Goal: Task Accomplishment & Management: Complete application form

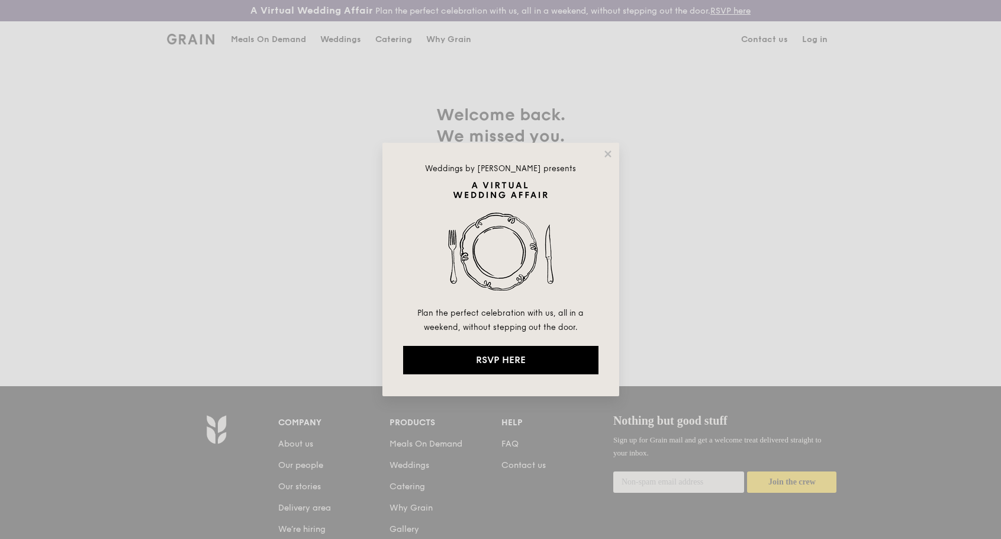
click at [501, 249] on img at bounding box center [500, 243] width 195 height 124
click at [604, 157] on icon at bounding box center [607, 154] width 11 height 11
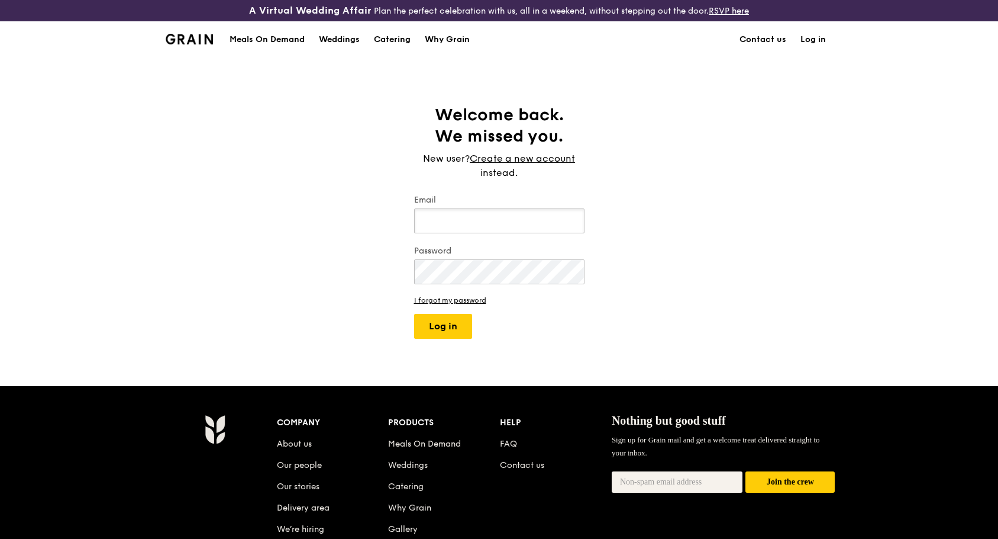
click at [509, 223] on input "Email" at bounding box center [499, 220] width 170 height 25
click at [414, 314] on button "Log in" at bounding box center [443, 326] width 58 height 25
type input "[PERSON_NAME][EMAIL_ADDRESS][DOMAIN_NAME]"
click at [441, 333] on button "Log in" at bounding box center [443, 326] width 58 height 25
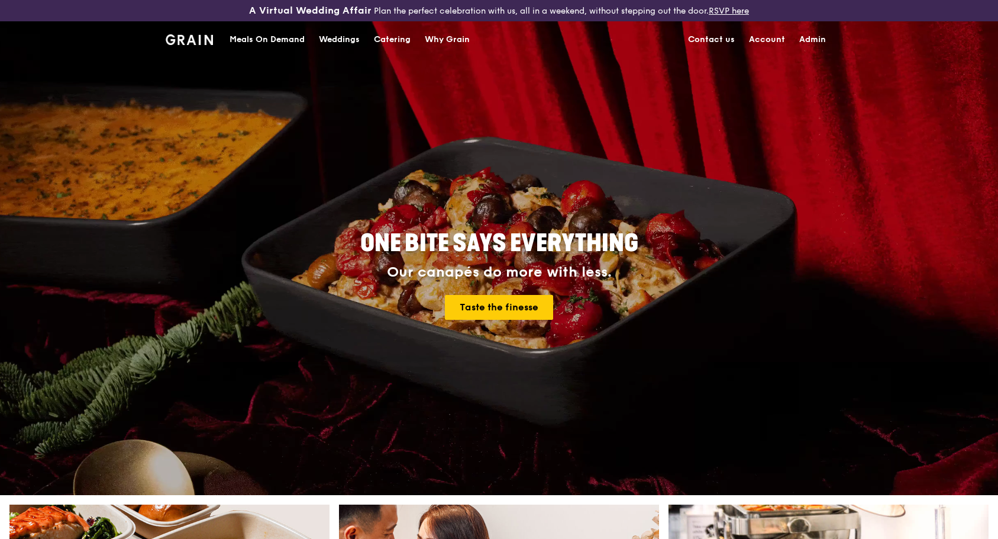
click at [796, 37] on link "Admin" at bounding box center [812, 40] width 41 height 36
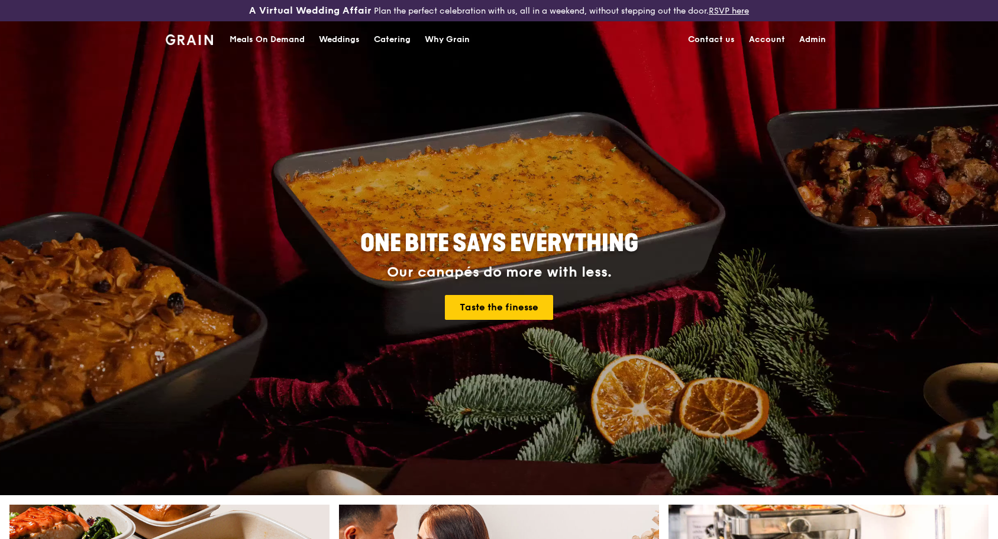
select select "100"
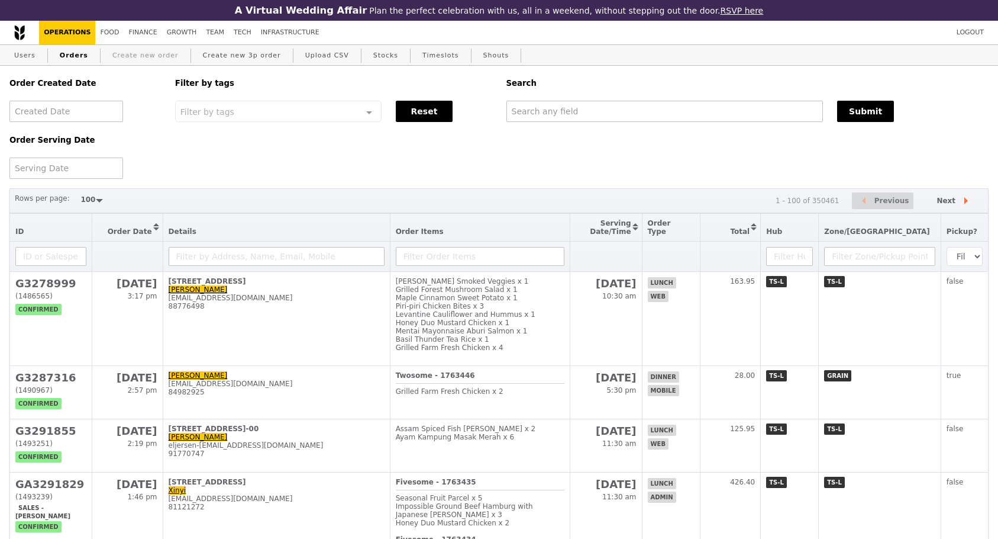
click at [110, 53] on link "Create new order" at bounding box center [146, 55] width 76 height 21
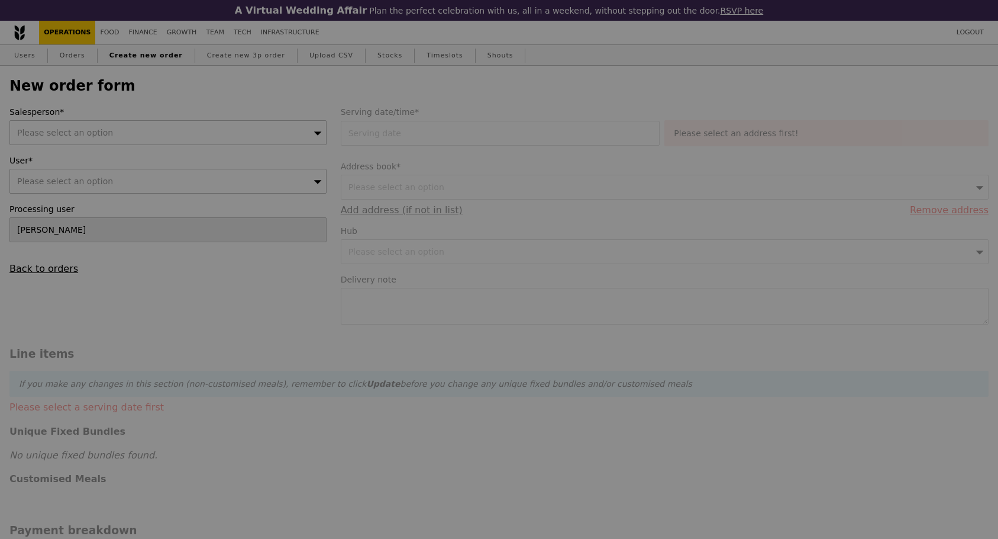
type input "Confirm"
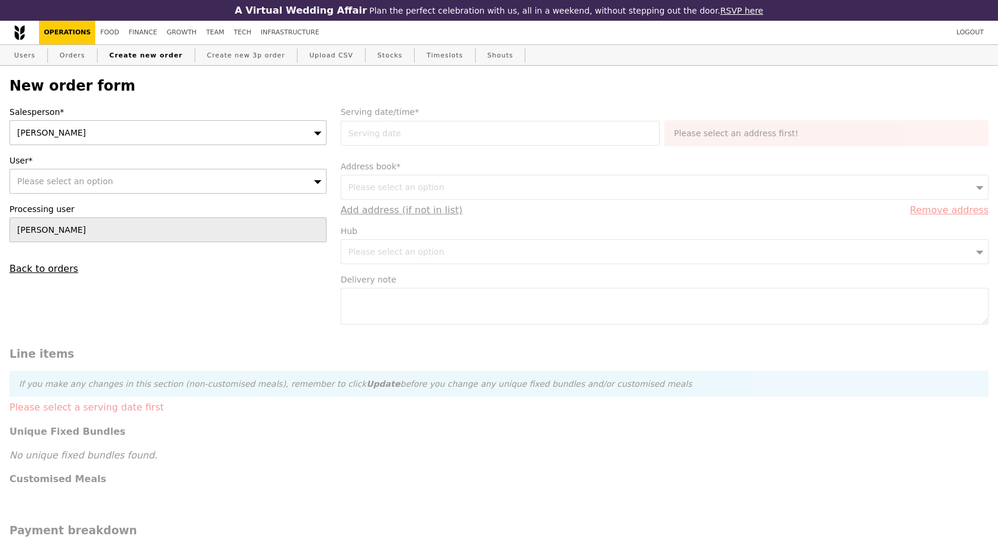
click at [188, 140] on div "[PERSON_NAME]" at bounding box center [167, 132] width 317 height 25
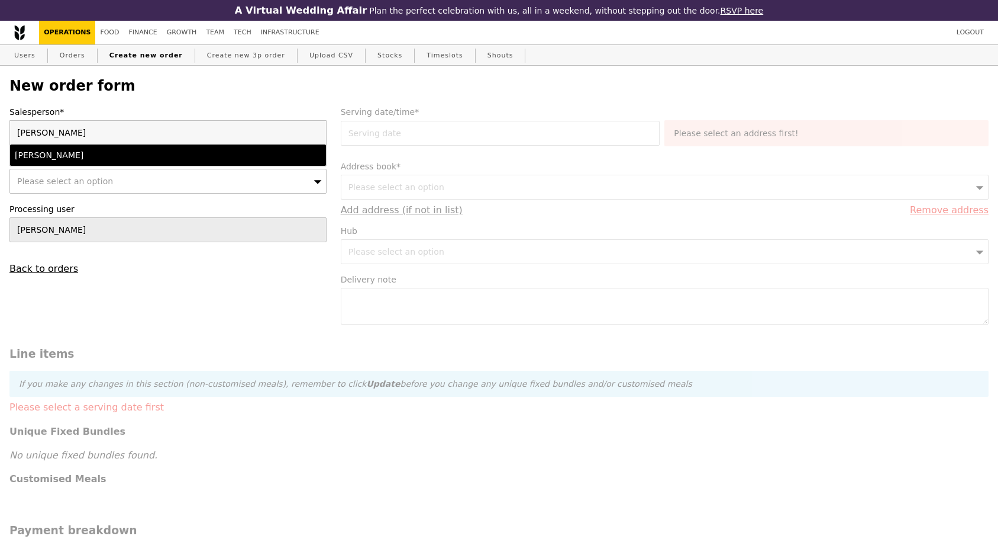
type input "[PERSON_NAME]"
click at [195, 151] on li "[PERSON_NAME]" at bounding box center [168, 154] width 316 height 21
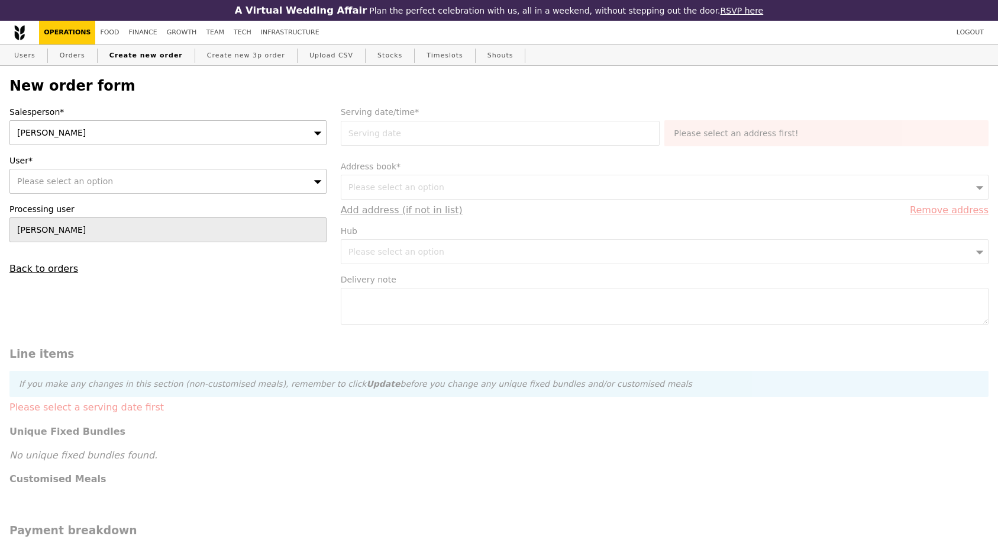
click at [72, 194] on div "Please select an option" at bounding box center [167, 181] width 317 height 25
type input "[PERSON_NAME][EMAIL_ADDRESS][PERSON_NAME][DOMAIN_NAME]"
type input "Confirm"
type input "[PERSON_NAME][EMAIL_ADDRESS][PERSON_NAME][DOMAIN_NAME]"
click at [98, 208] on li "No results found" at bounding box center [168, 203] width 316 height 21
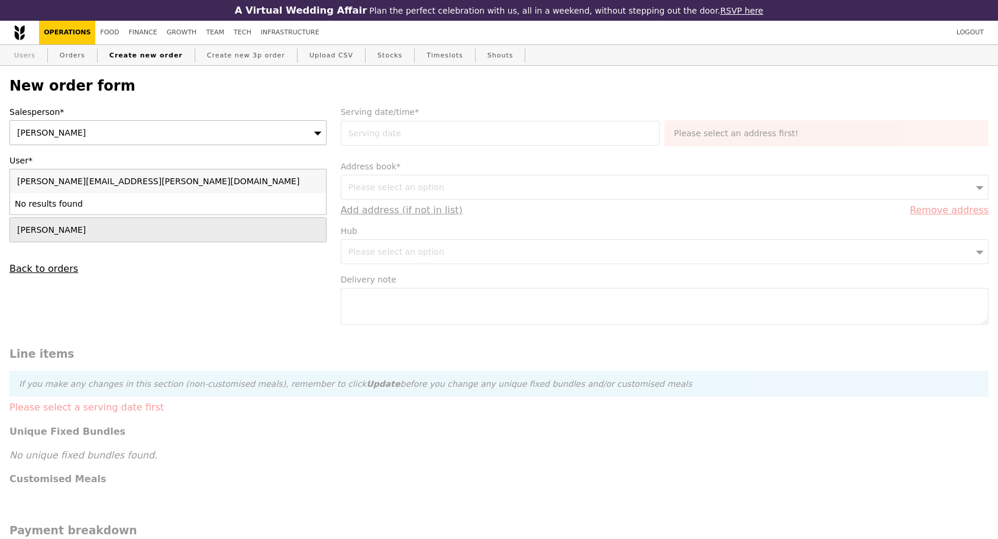
click at [33, 59] on link "Users" at bounding box center [24, 55] width 31 height 21
click at [61, 194] on div "Please select an option" at bounding box center [167, 181] width 317 height 25
type input "Natasha.vancuylenburg@markel.com96706074"
type input "Confirm"
type input "96706074"
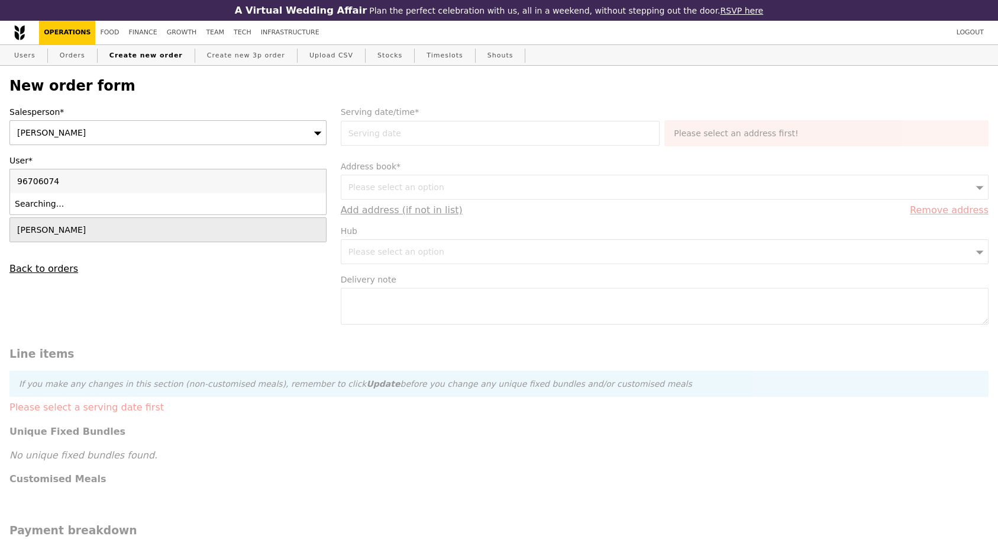
type input "Confirm"
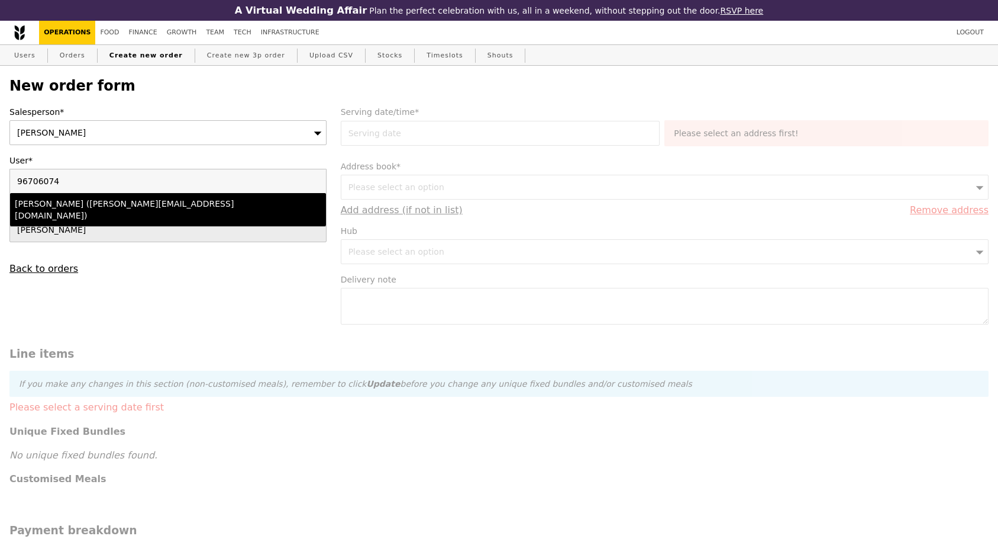
type input "96706074"
click at [136, 214] on div "Natasha Cuylenburg (natasha.vancuylenburg@eco-business.com)" at bounding box center [130, 210] width 230 height 24
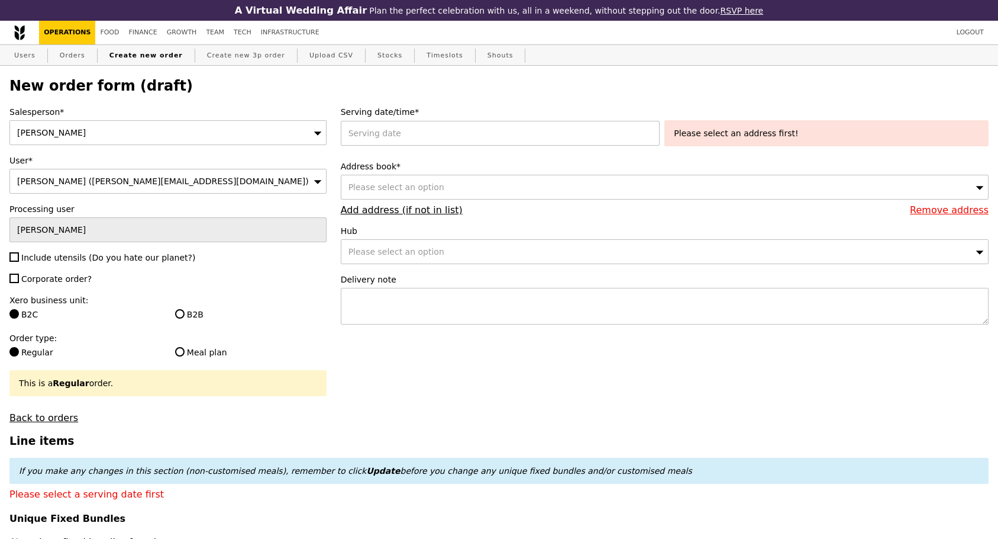
click at [156, 186] on span "Natasha Cuylenburg (natasha.vancuylenburg@eco-business.com)" at bounding box center [163, 180] width 292 height 9
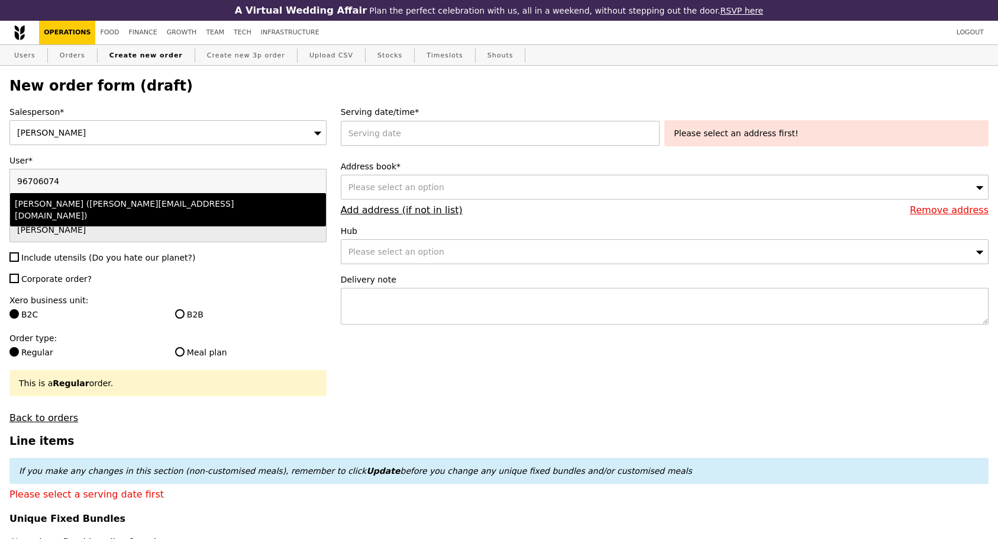
click at [102, 210] on div "Natasha Cuylenburg (natasha.vancuylenburg@eco-business.com)" at bounding box center [130, 210] width 230 height 24
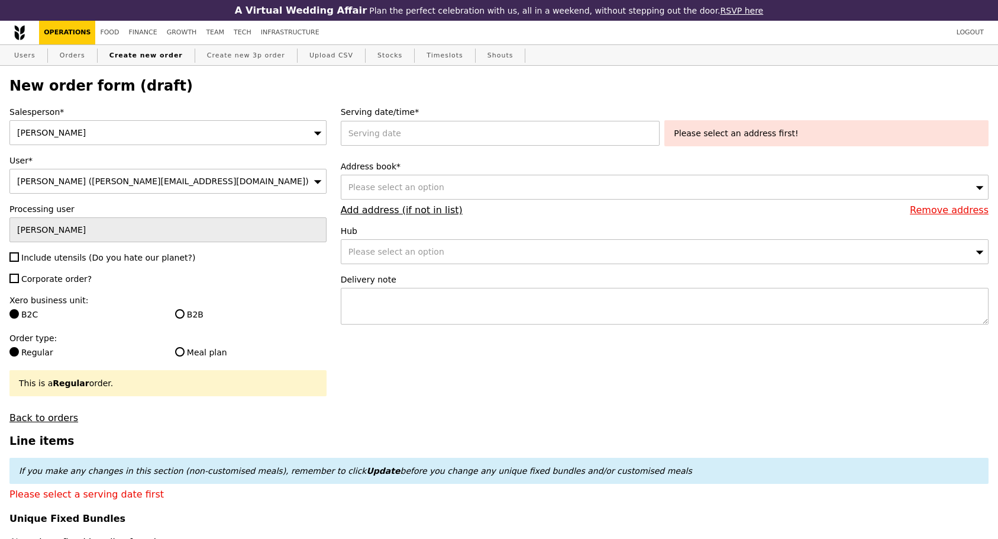
type input "Confirm"
click at [202, 182] on span "Natasha Cuylenburg (natasha.vancuylenburg@eco-business.com)" at bounding box center [163, 180] width 292 height 9
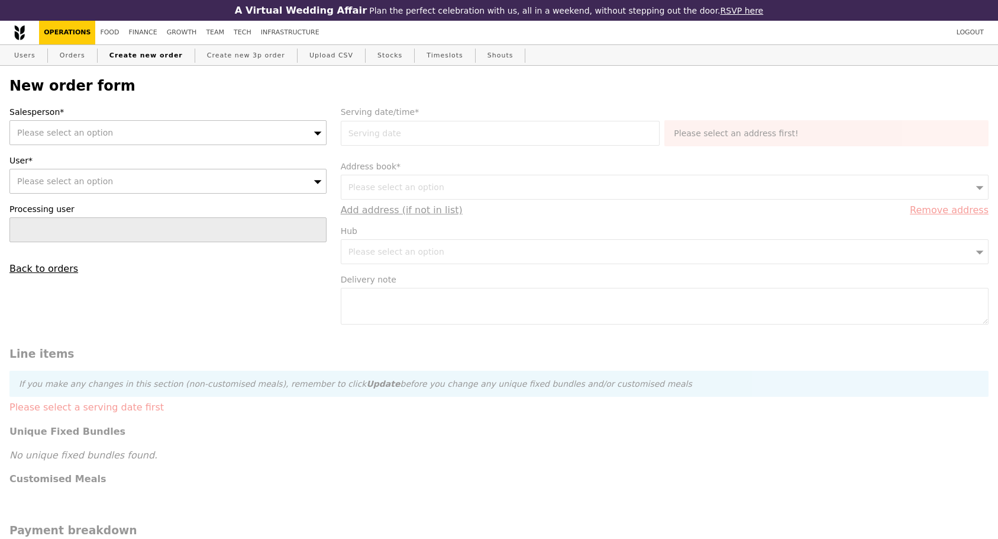
click at [89, 135] on span "Please select an option" at bounding box center [65, 132] width 96 height 9
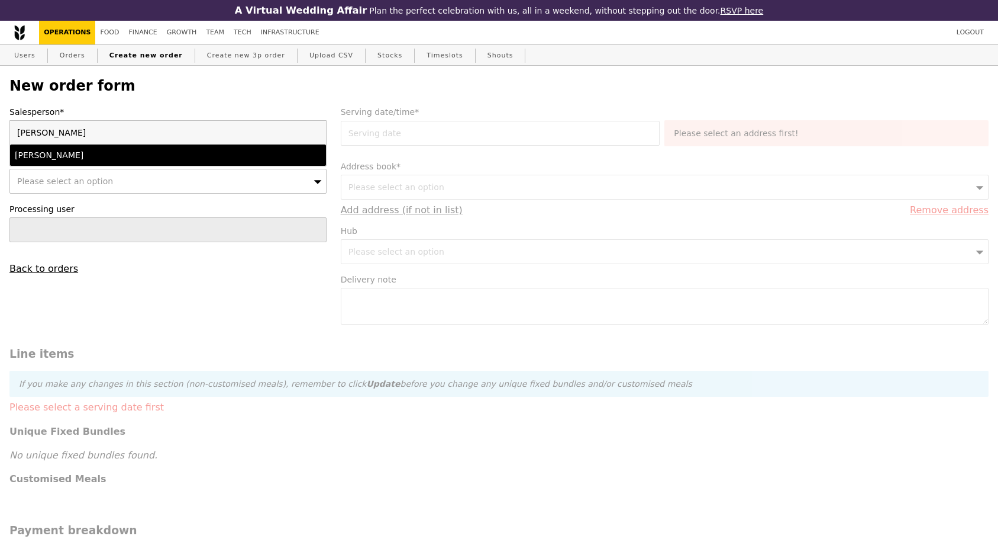
type input "[PERSON_NAME]"
click at [79, 156] on div "[PERSON_NAME]" at bounding box center [130, 155] width 230 height 12
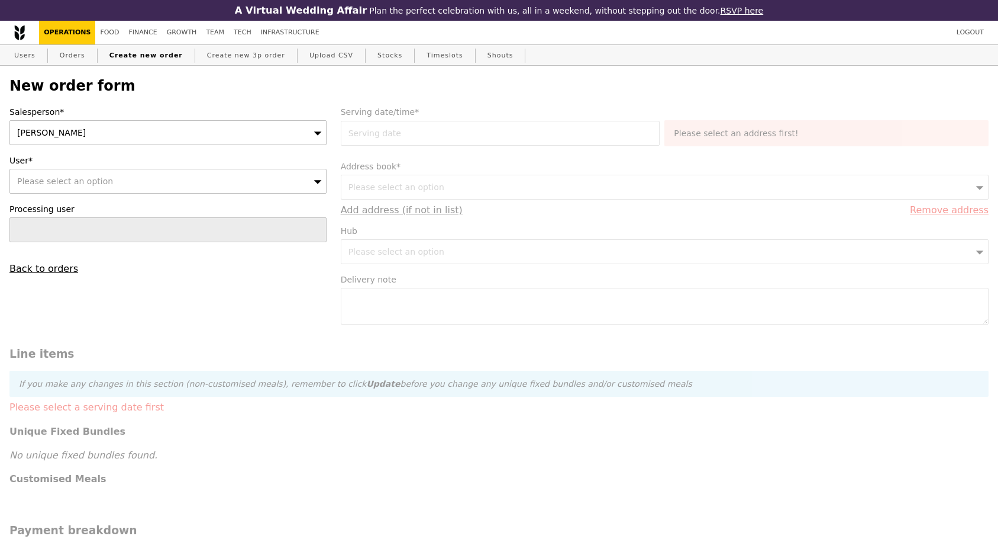
click at [63, 182] on span "Please select an option" at bounding box center [65, 180] width 96 height 9
type input "[PERSON_NAME][EMAIL_ADDRESS][PERSON_NAME][DOMAIN_NAME]"
type input "Confirm"
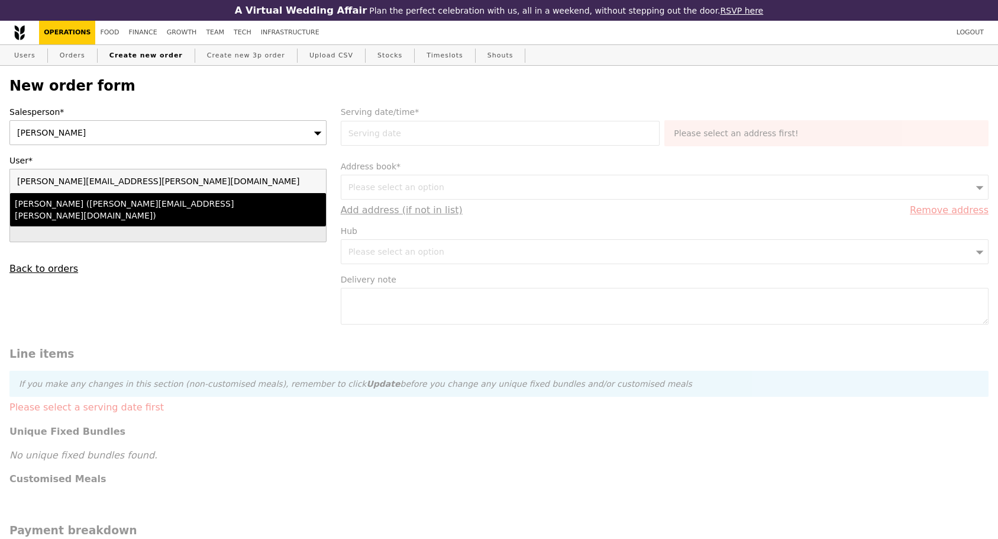
type input "[PERSON_NAME][EMAIL_ADDRESS][PERSON_NAME][DOMAIN_NAME]"
click at [70, 208] on div "[PERSON_NAME] ([PERSON_NAME][EMAIL_ADDRESS][PERSON_NAME][DOMAIN_NAME])" at bounding box center [130, 210] width 230 height 24
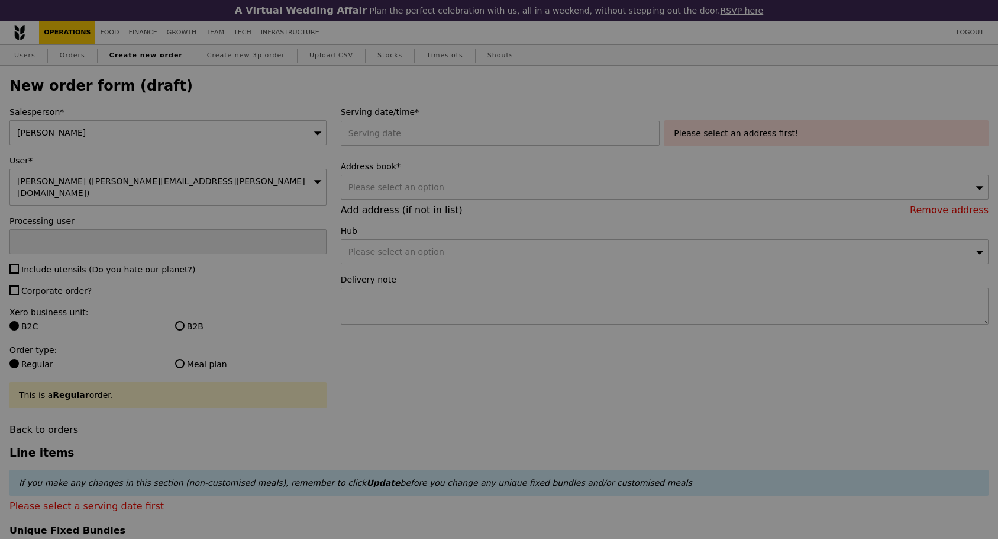
type input "Confirm"
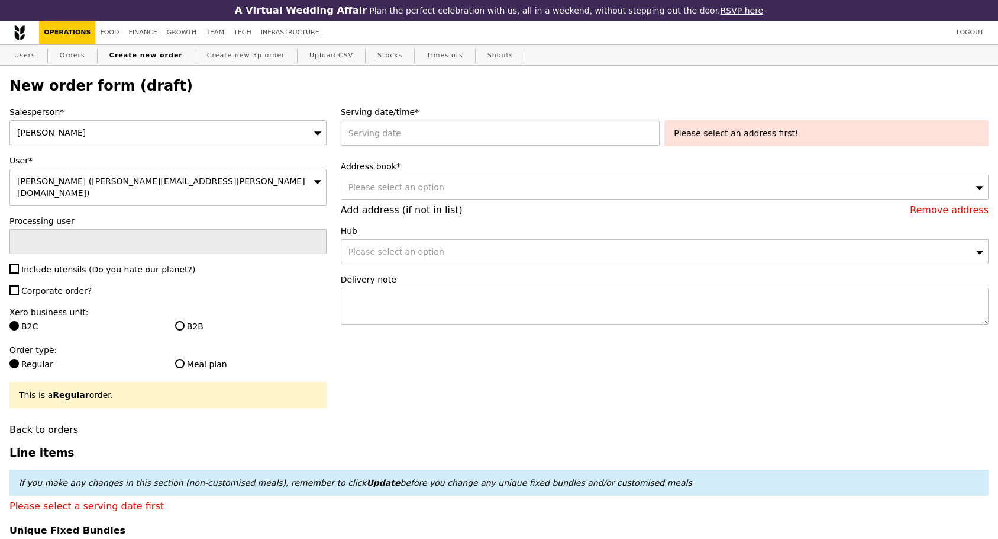
click at [428, 134] on div at bounding box center [503, 133] width 324 height 25
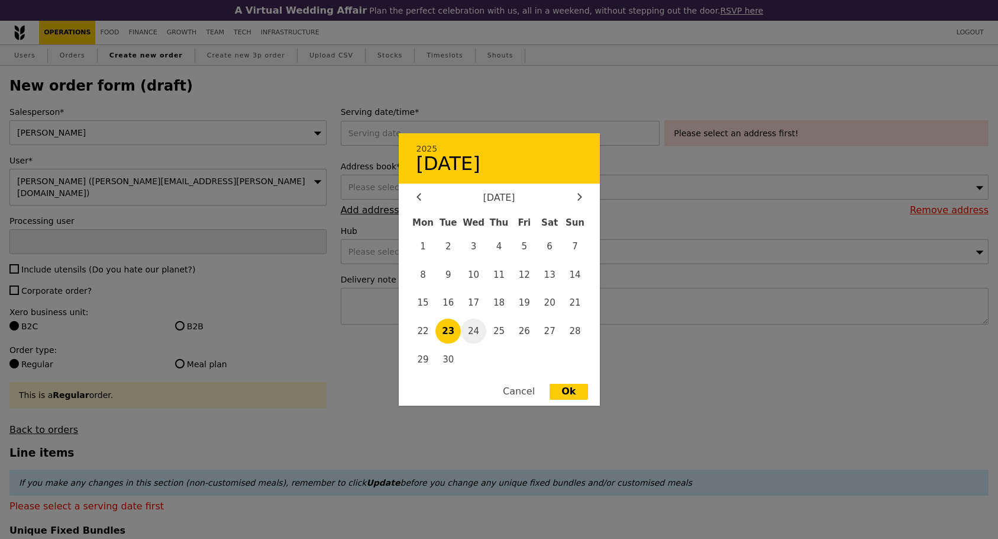
click at [474, 324] on span "24" at bounding box center [473, 330] width 25 height 25
type input "[DATE]"
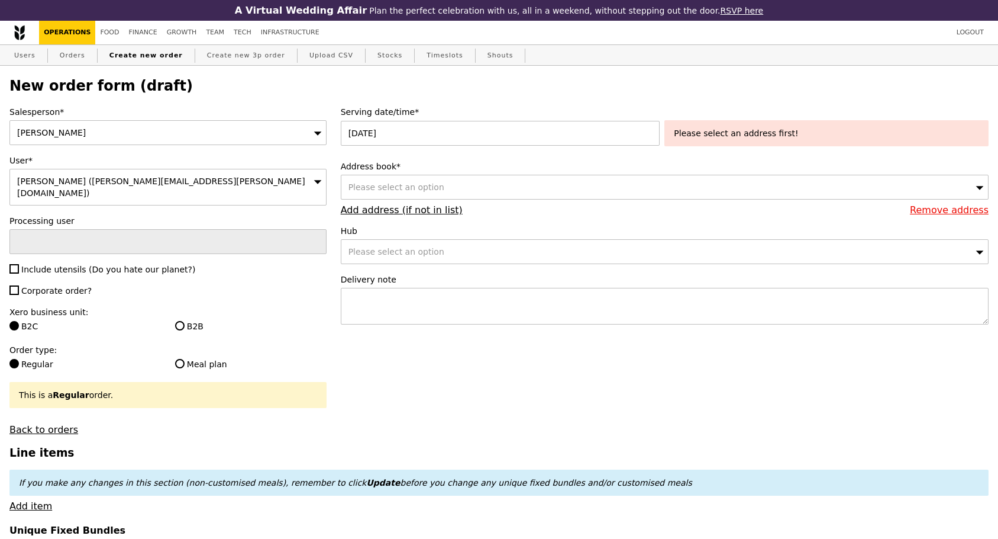
click at [717, 138] on div "Please select an address first!" at bounding box center [826, 133] width 305 height 12
click at [488, 187] on div "Please select an option" at bounding box center [665, 187] width 648 height 25
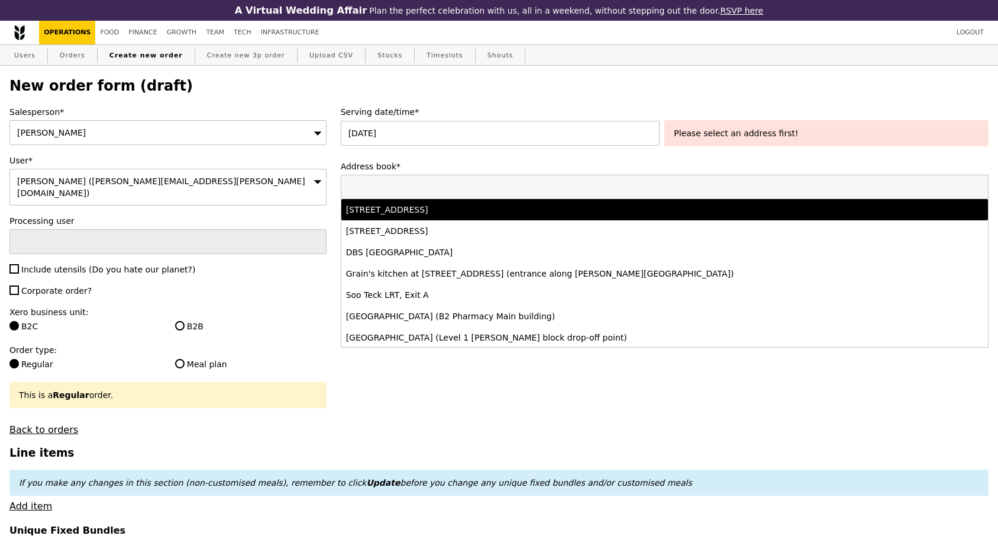
click at [464, 211] on div "[STREET_ADDRESS]" at bounding box center [585, 210] width 478 height 12
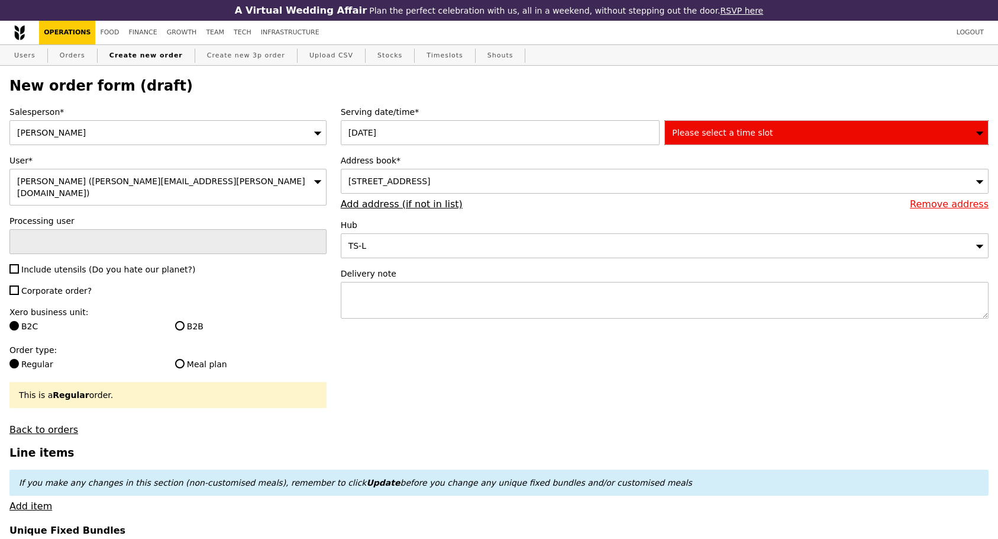
click at [756, 143] on div "Please select a time slot" at bounding box center [827, 132] width 324 height 25
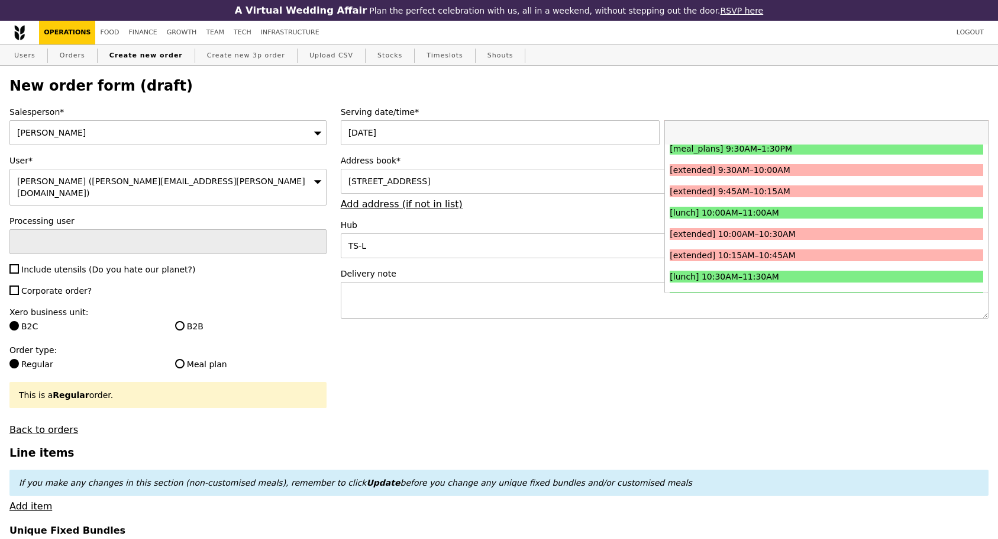
scroll to position [178, 0]
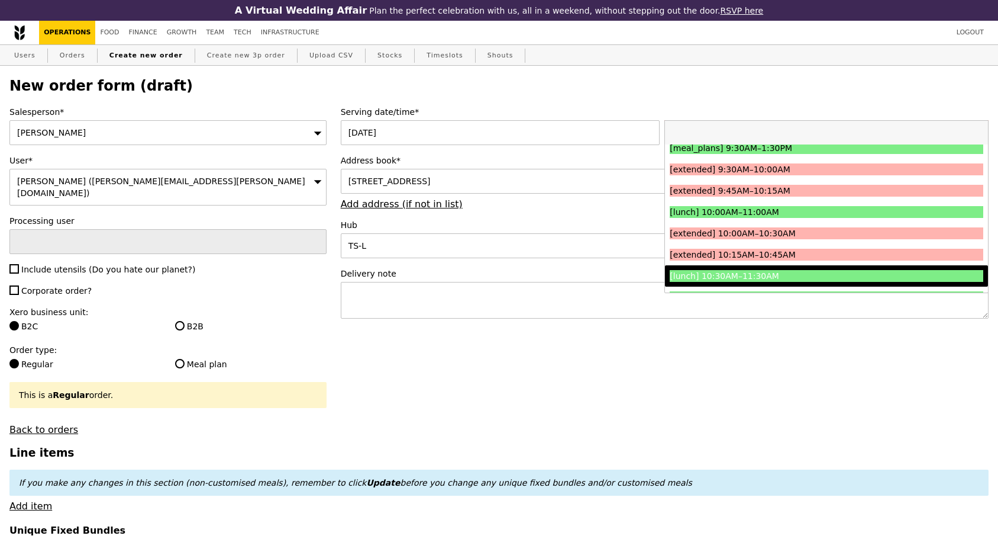
click at [743, 273] on div "[lunch] 10:30AM–11:30AM" at bounding box center [787, 276] width 235 height 12
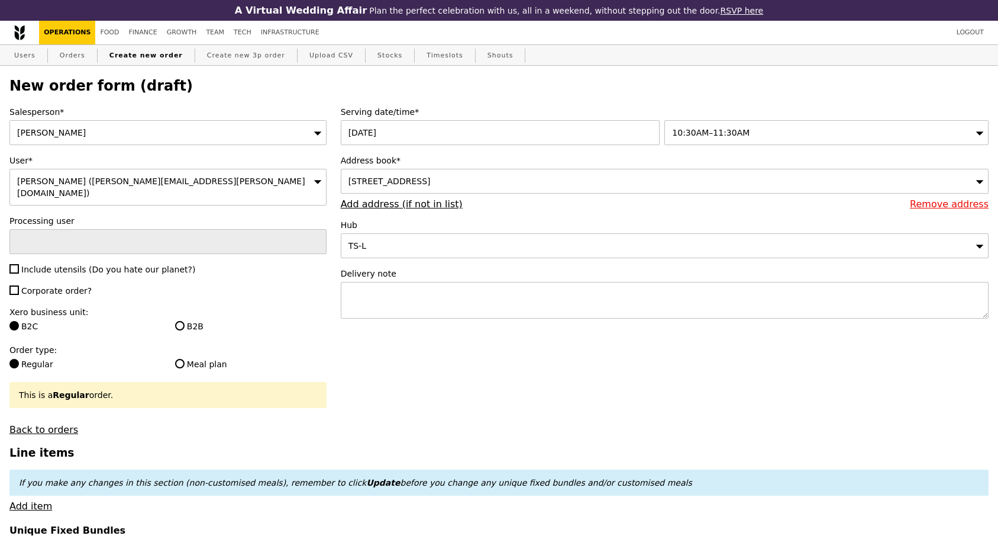
type input "Confirm"
click at [186, 321] on label "B2B" at bounding box center [251, 326] width 152 height 12
click at [185, 321] on input "B2B" at bounding box center [179, 325] width 9 height 9
radio input "true"
type input "Loading..."
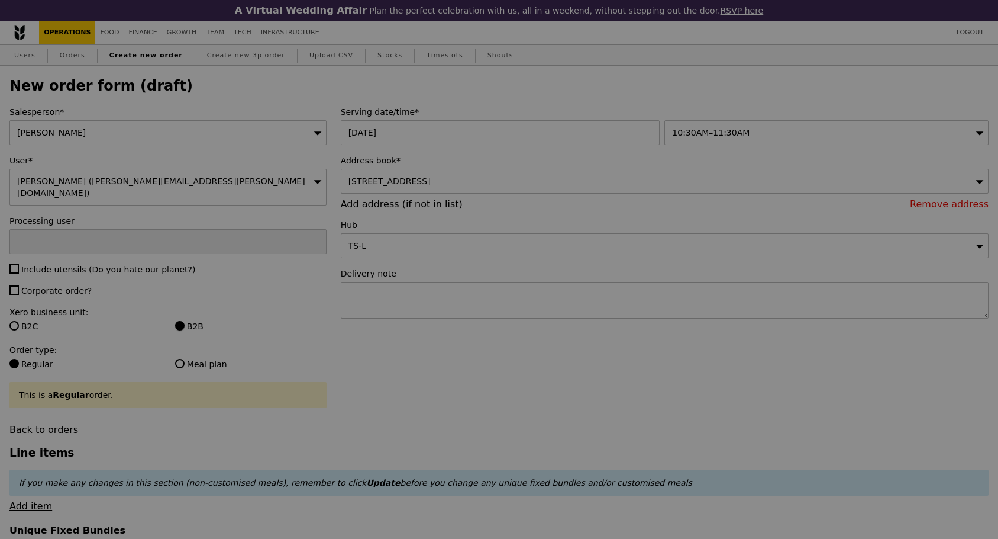
type input "1.79"
type input "1.95"
type input "10.87"
type input "11.85"
type input "13.80"
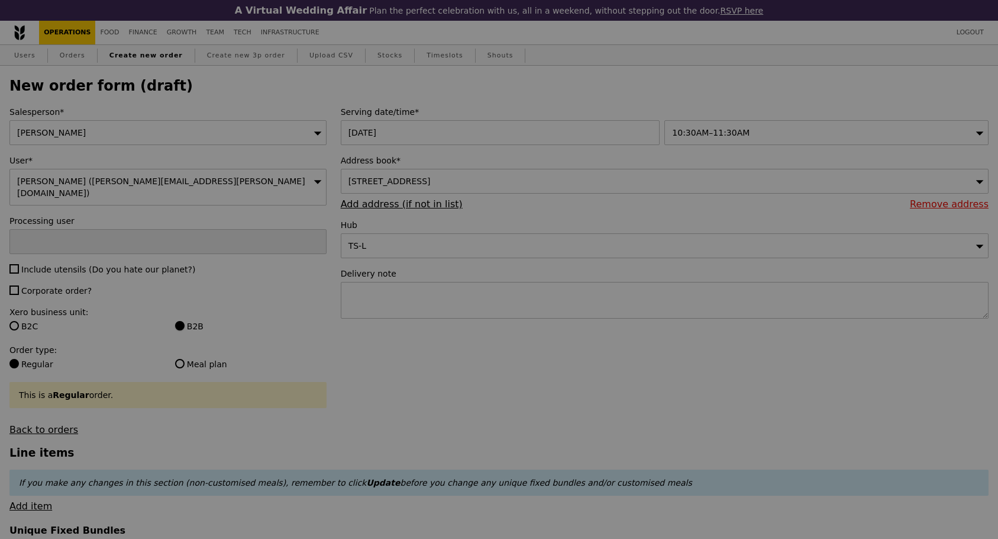
type input "Confirm"
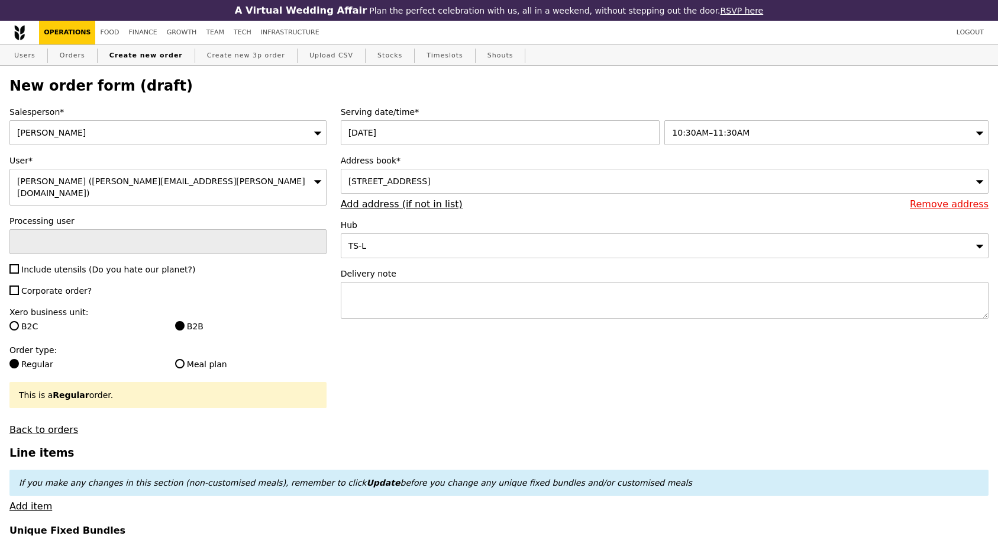
click at [117, 265] on span "Include utensils (Do you hate our planet?)" at bounding box center [108, 269] width 174 height 9
click at [19, 264] on input "Include utensils (Do you hate our planet?)" at bounding box center [13, 268] width 9 height 9
checkbox input "true"
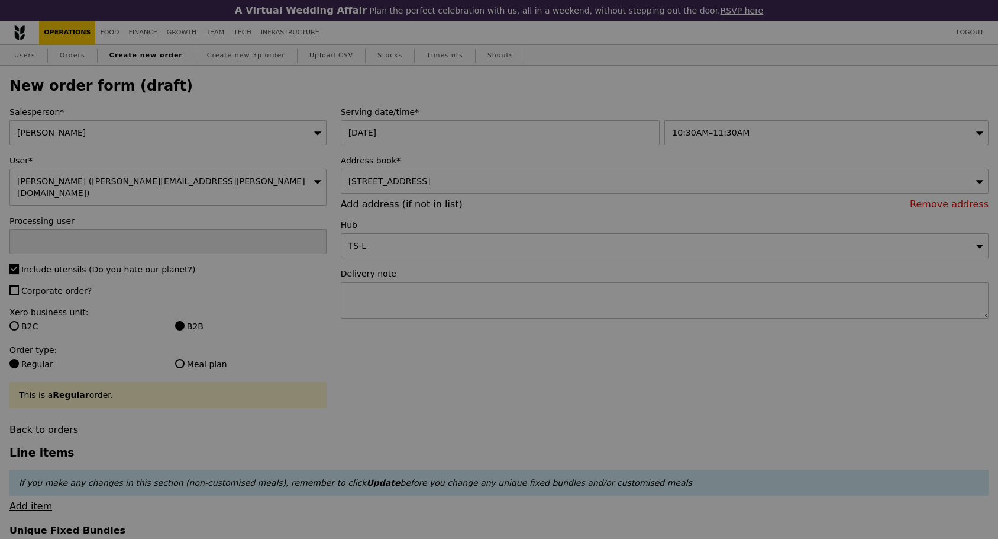
type input "Confirm"
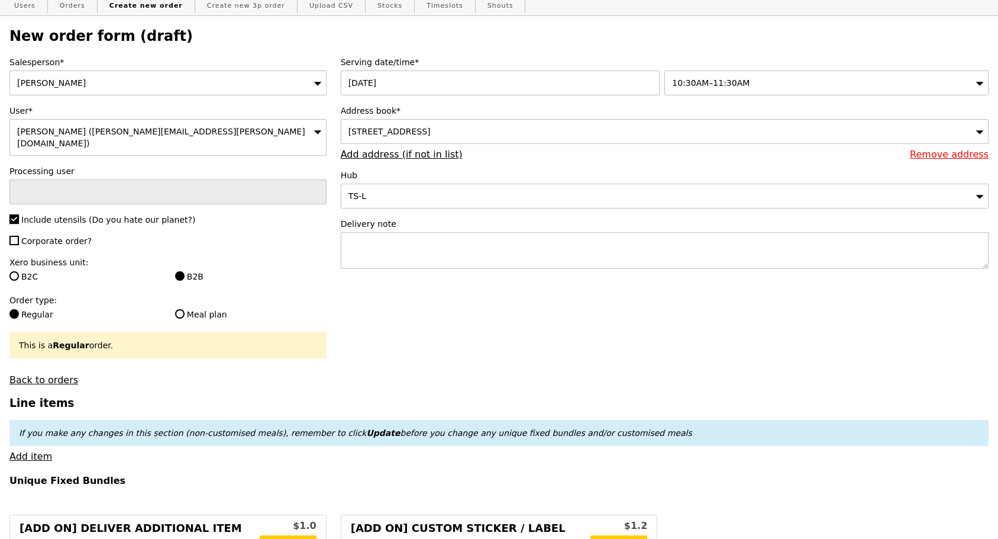
scroll to position [118, 0]
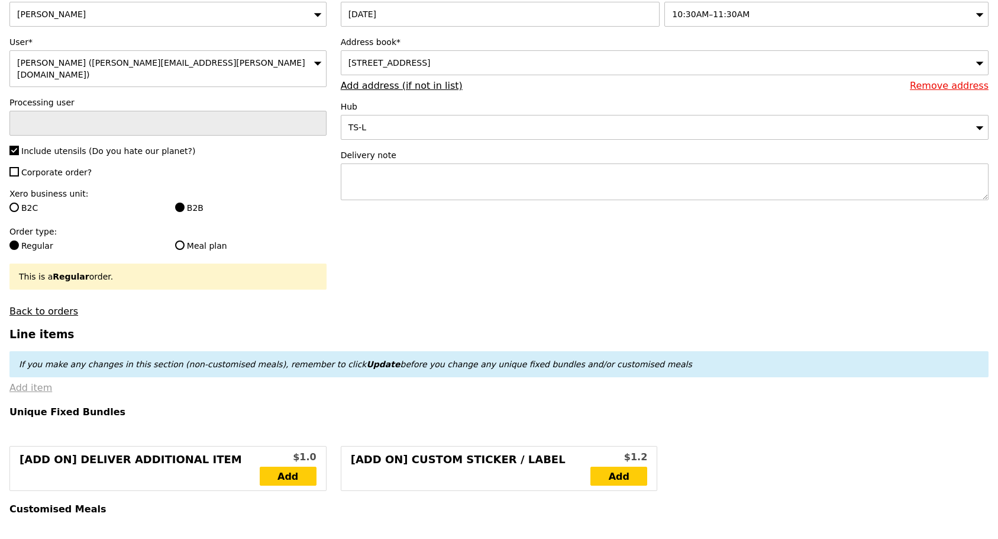
click at [25, 388] on link "Add item" at bounding box center [30, 387] width 43 height 11
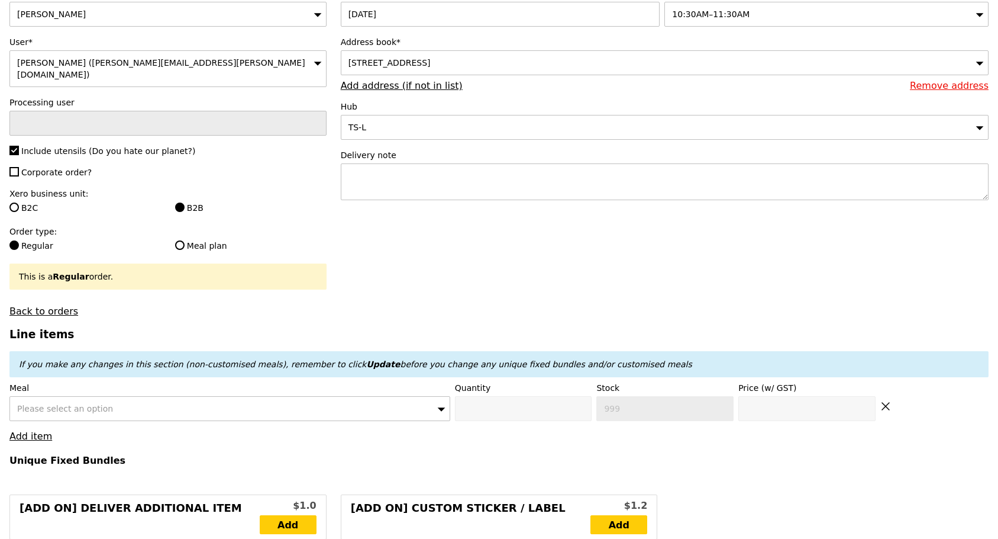
click at [70, 404] on span "Please select an option" at bounding box center [65, 408] width 96 height 9
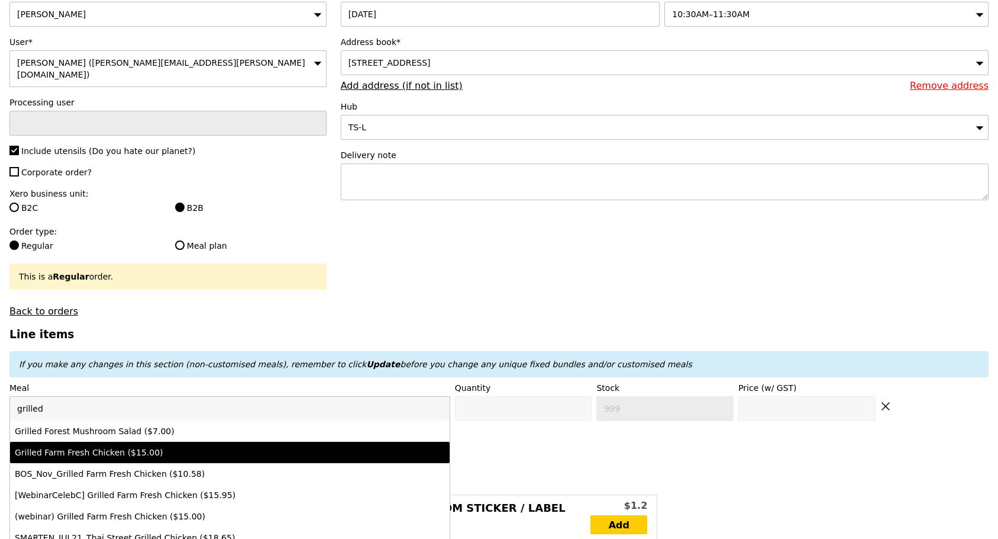
type input "grilled"
click at [96, 449] on div "Grilled Farm Fresh Chicken ($15.00)" at bounding box center [176, 452] width 323 height 12
type input "Confirm anyway"
type input "0"
type input "436"
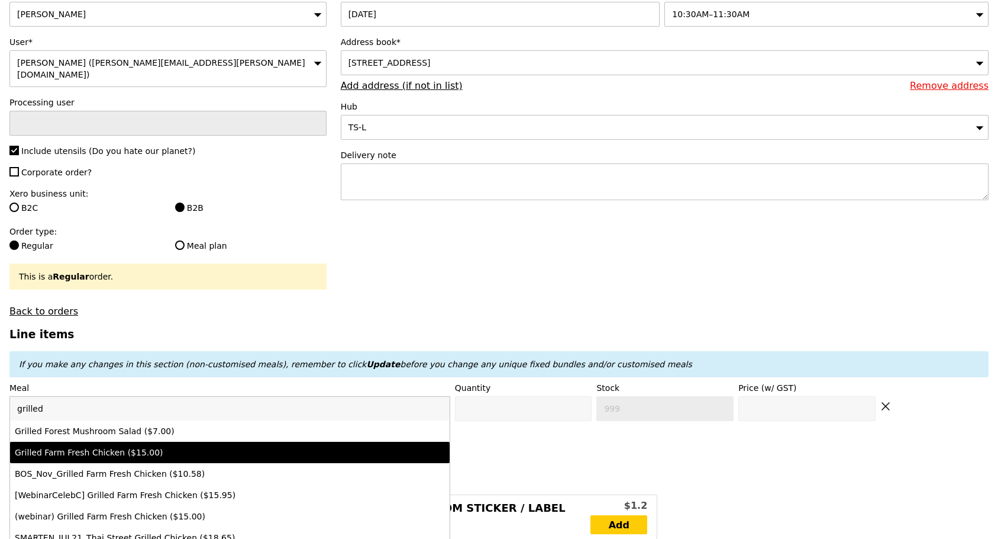
type input "15.0"
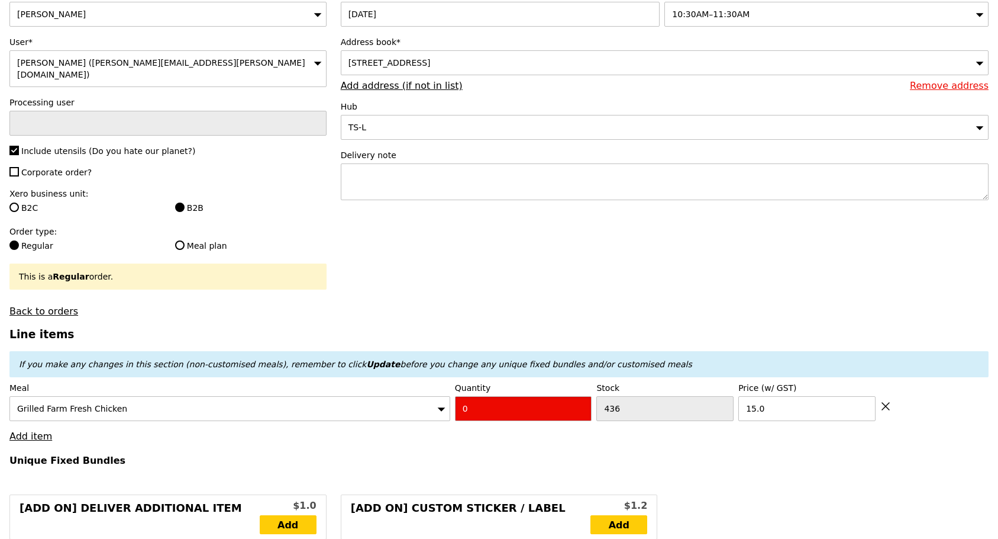
click at [529, 410] on input "0" at bounding box center [523, 408] width 137 height 25
type input "Confirm"
type input "3"
type input "Loading..."
type input "45.00"
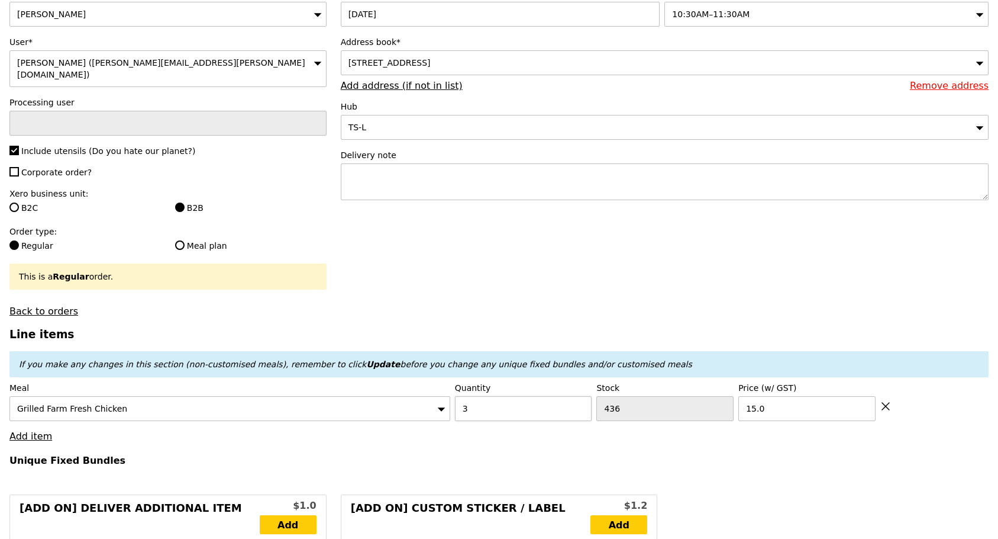
type input "6.74"
type input "7.35"
type input "54.30"
type input "Confirm"
drag, startPoint x: 529, startPoint y: 413, endPoint x: 418, endPoint y: 404, distance: 110.4
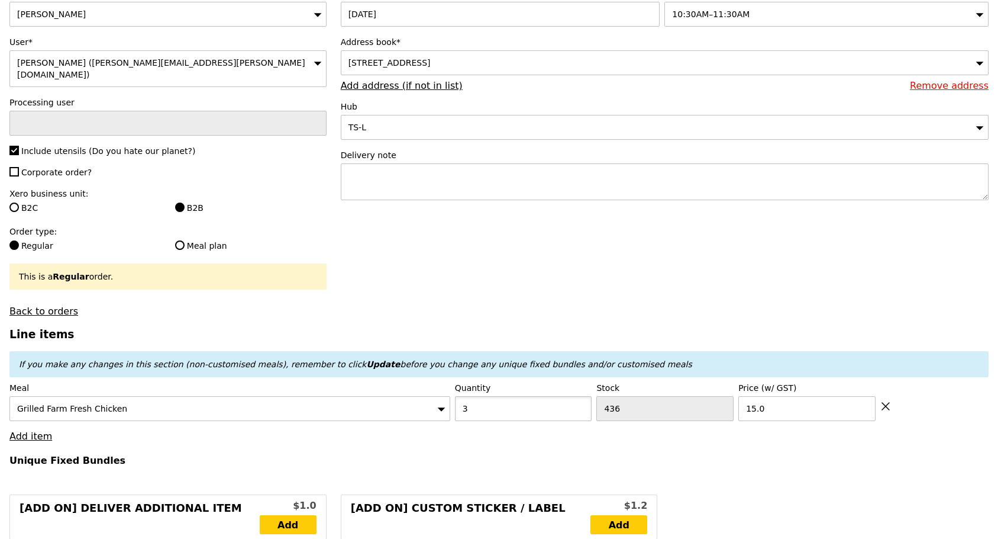
click at [418, 404] on div "Meal Grilled Farm Fresh Chicken Quantity 3 Stock 436 Price (w/ GST) 15.0" at bounding box center [499, 401] width 980 height 39
type input "4"
type input "Loading..."
type input "60.00"
type input "5.37"
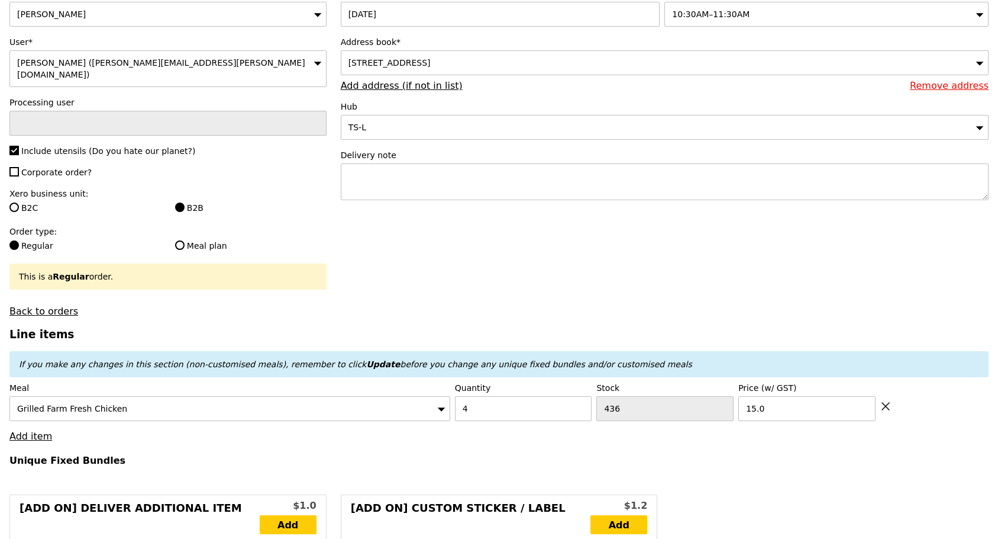
type input "5.85"
type input "67.80"
click at [25, 433] on link "Add item" at bounding box center [30, 435] width 43 height 11
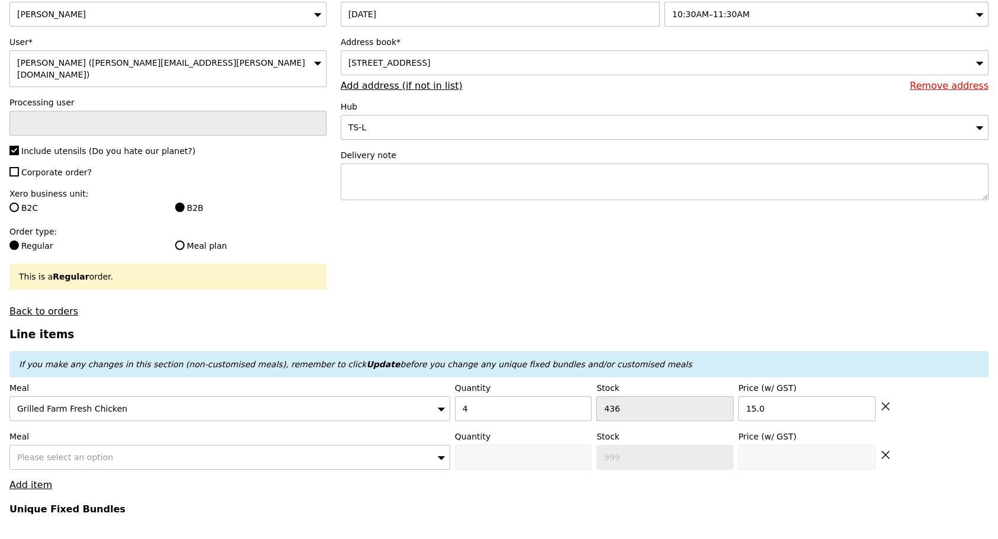
type input "Confirm"
click at [56, 454] on span "Please select an option" at bounding box center [65, 456] width 96 height 9
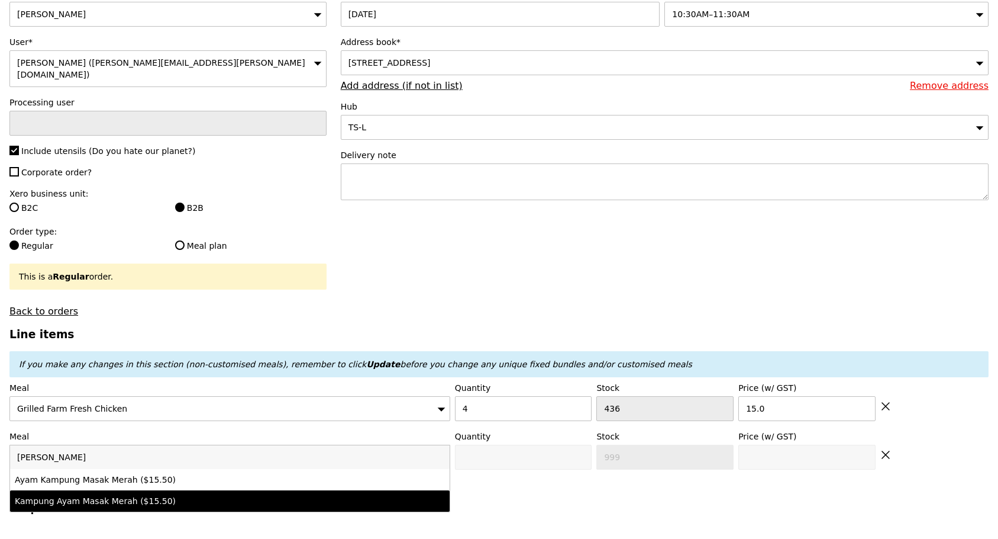
type input "[PERSON_NAME]"
click at [105, 495] on div "Kampung Ayam Masak Merah ($15.50)" at bounding box center [176, 501] width 323 height 12
type input "Confirm anyway"
type input "0"
type input "15.5"
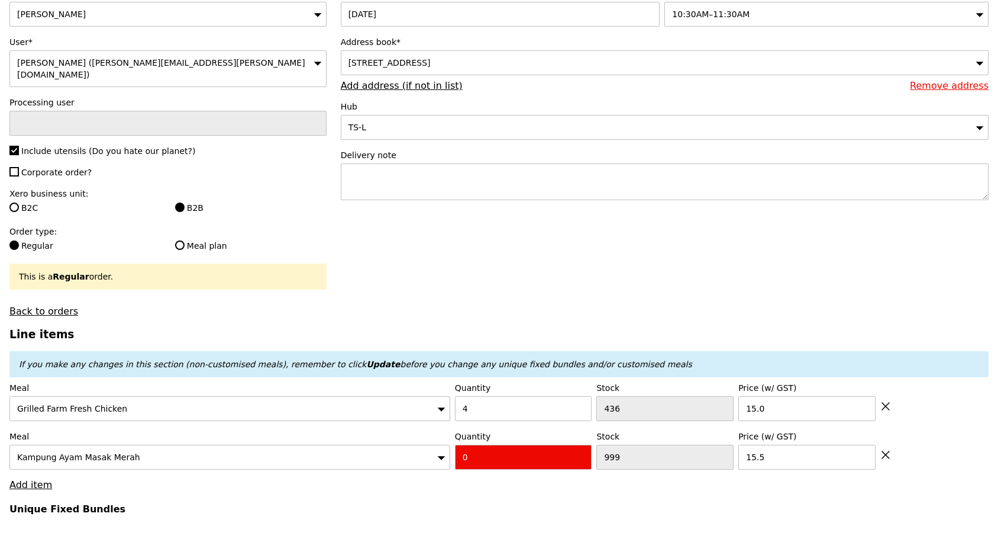
click at [130, 454] on div "Kampung Ayam Masak Merah" at bounding box center [229, 456] width 441 height 25
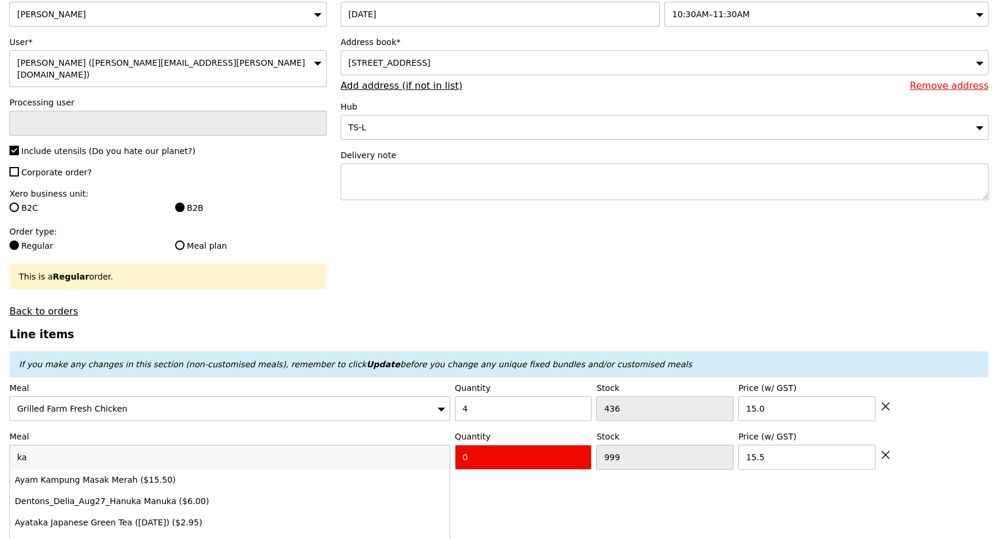
type input "k"
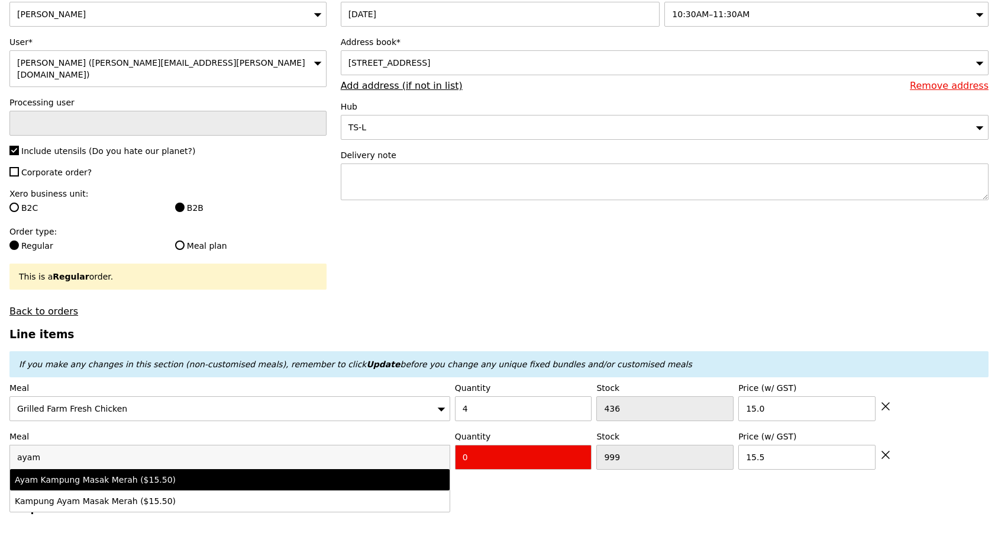
type input "ayam"
click at [135, 475] on div "Ayam Kampung Masak Merah ($15.50)" at bounding box center [176, 479] width 323 height 12
type input "Confirm anyway"
type input "497"
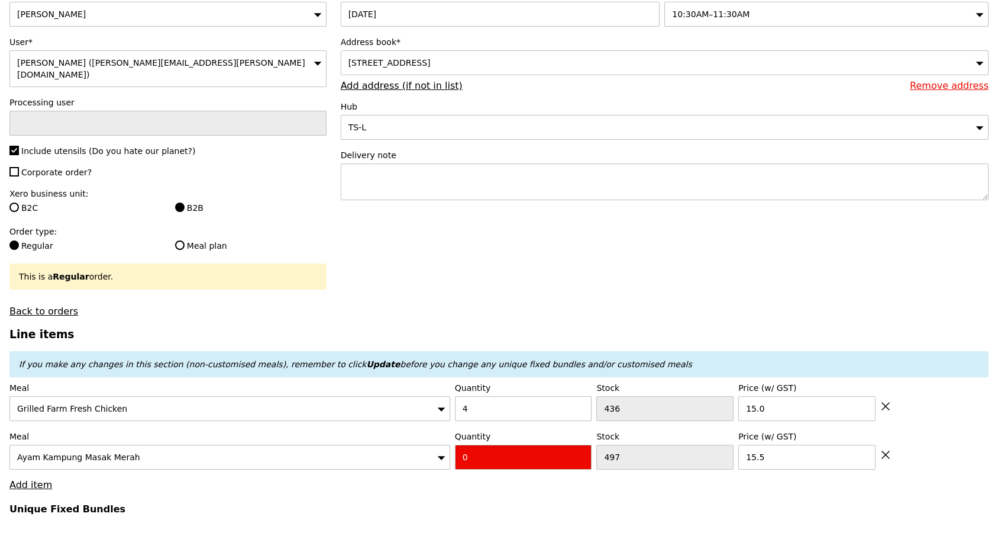
click at [505, 452] on input "0" at bounding box center [523, 456] width 137 height 25
type input "Confirm"
type input "3"
drag, startPoint x: 272, startPoint y: 502, endPoint x: 104, endPoint y: 482, distance: 168.6
click at [265, 503] on h4 "Unique Fixed Bundles" at bounding box center [499, 508] width 980 height 11
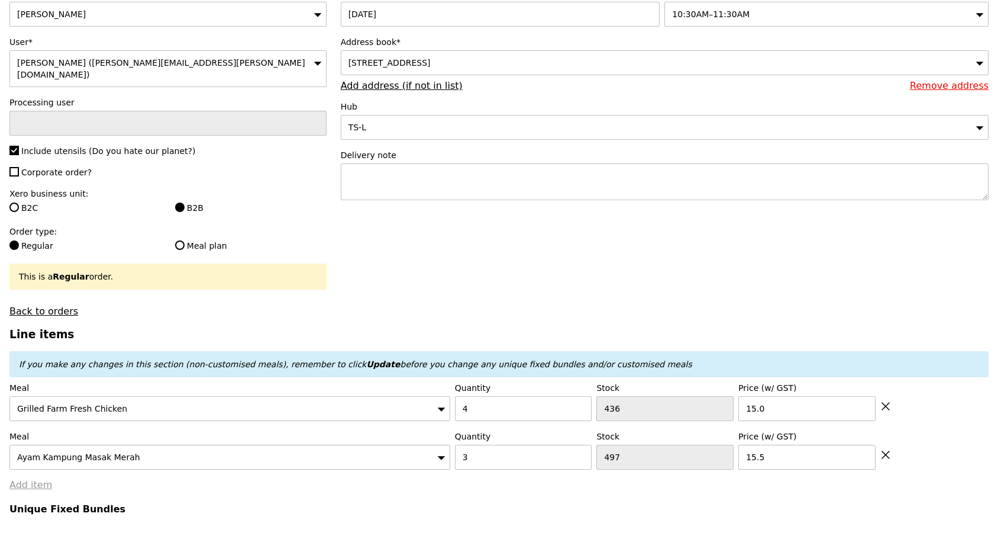
click at [25, 484] on link "Add item" at bounding box center [30, 484] width 43 height 11
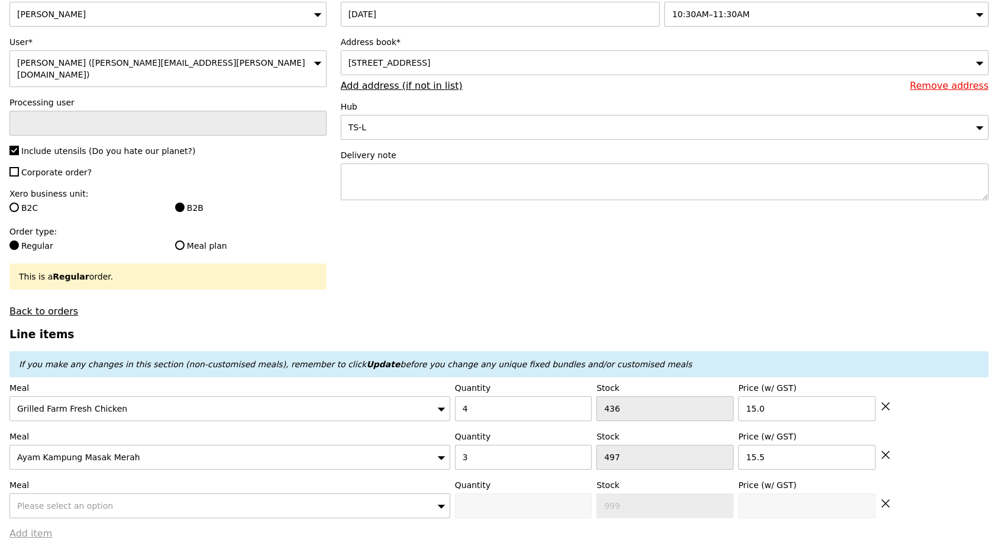
type input "Loading..."
type input "106.50"
type input "3.62"
type input "3.95"
type input "112.40"
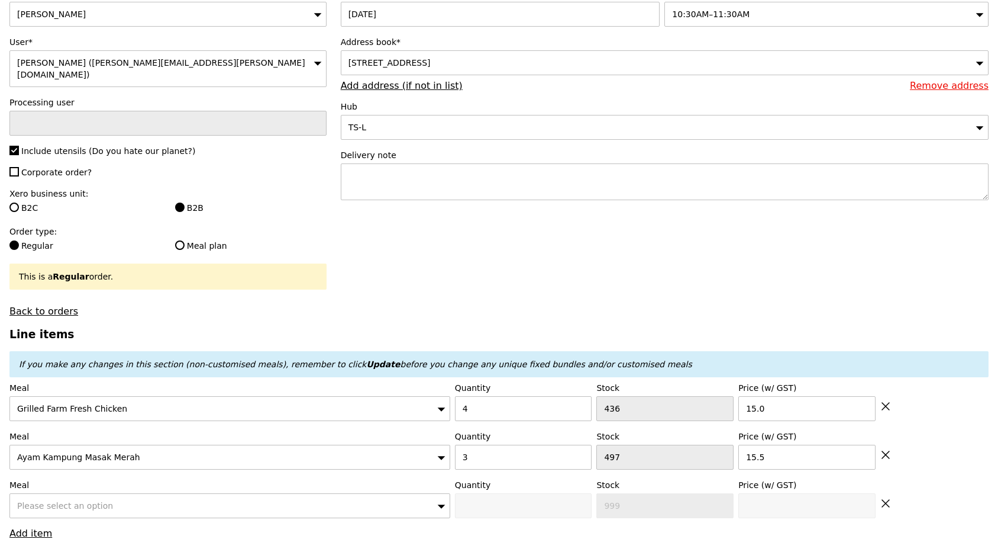
click at [35, 495] on div "Please select an option" at bounding box center [229, 505] width 441 height 25
type input "Confirm"
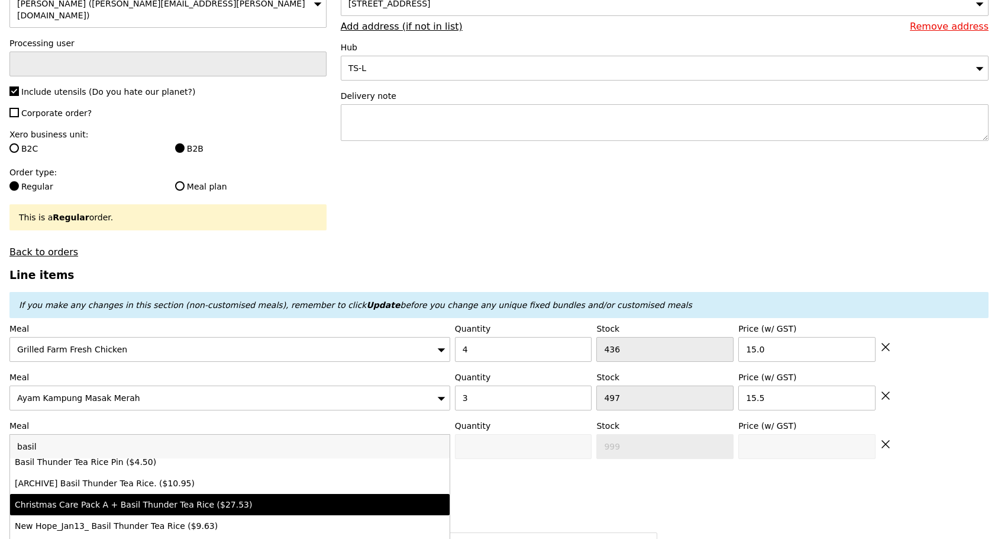
scroll to position [0, 0]
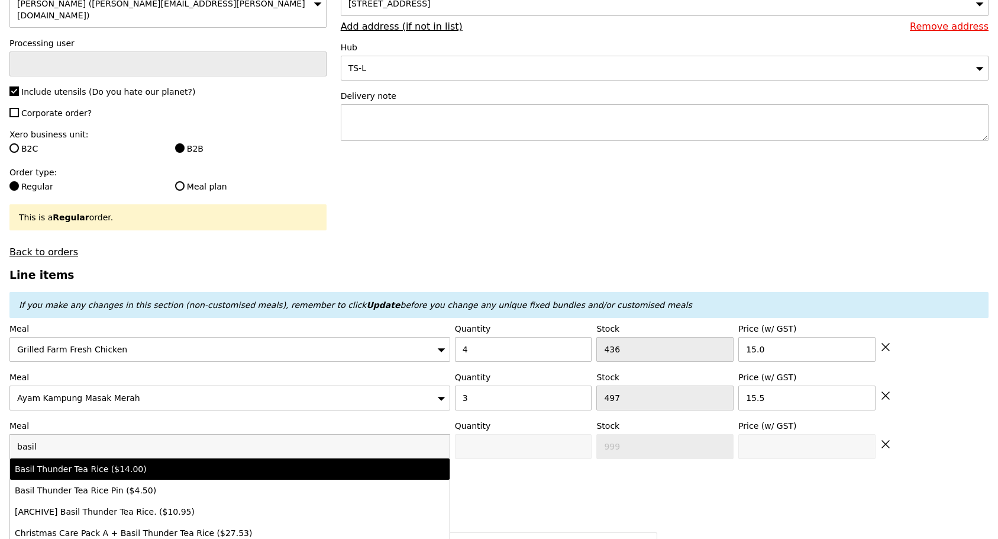
type input "basil"
click at [79, 470] on div "Basil Thunder Tea Rice ($14.00)" at bounding box center [176, 469] width 323 height 12
type input "Confirm anyway"
type input "0"
type input "468"
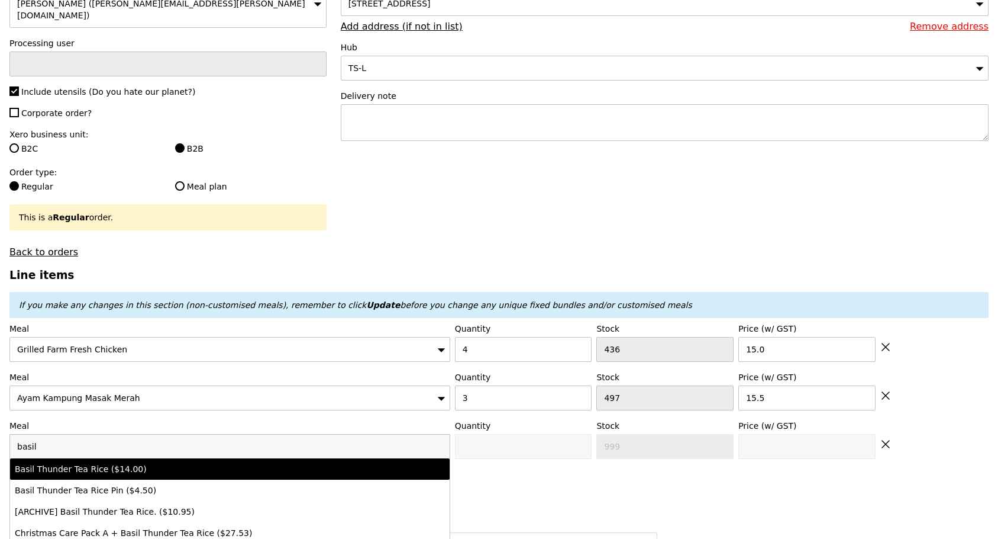
type input "14.0"
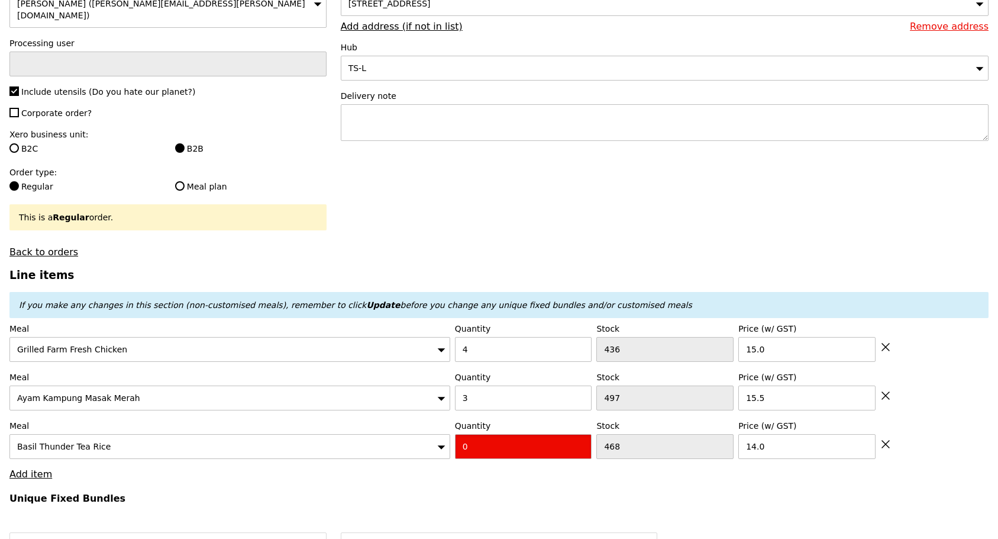
click at [540, 439] on input "0" at bounding box center [523, 446] width 137 height 25
type input "Confirm"
type input "2"
type input "Loading..."
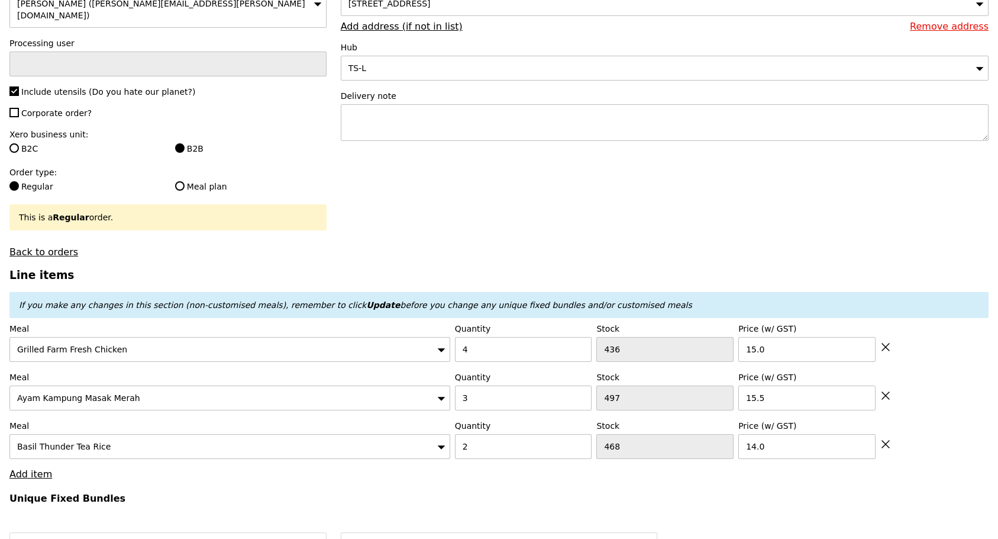
type input "134.50"
type input "140.40"
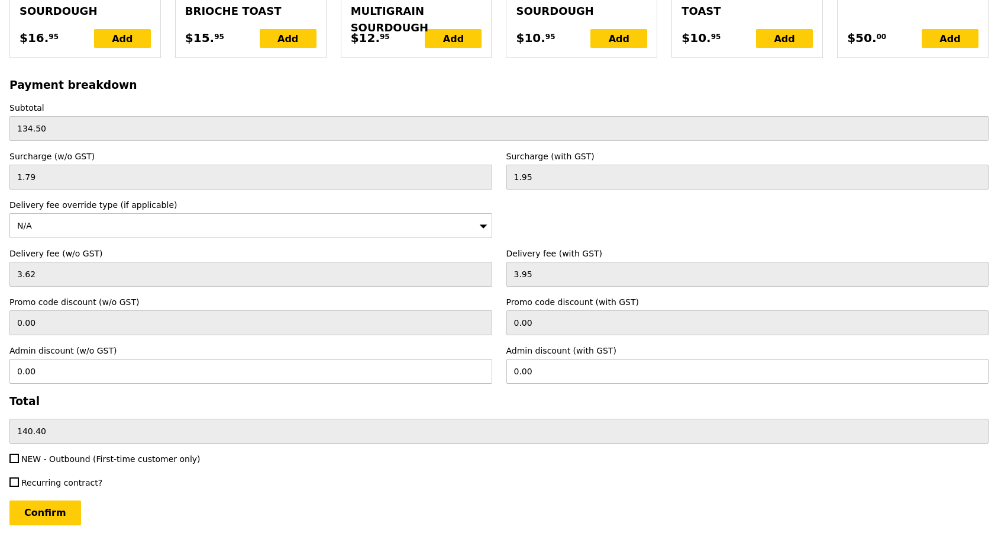
scroll to position [2782, 0]
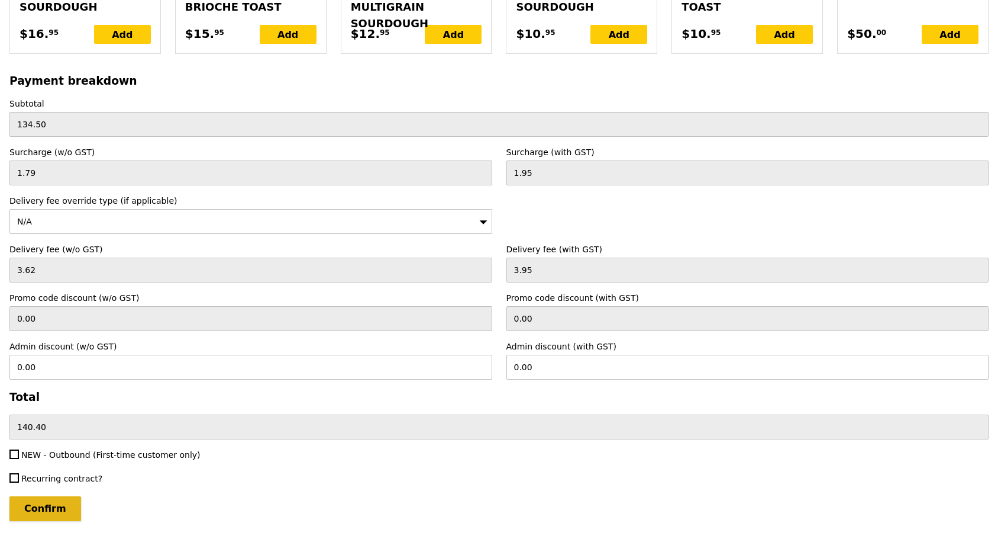
click at [48, 496] on input "Confirm" at bounding box center [45, 508] width 72 height 25
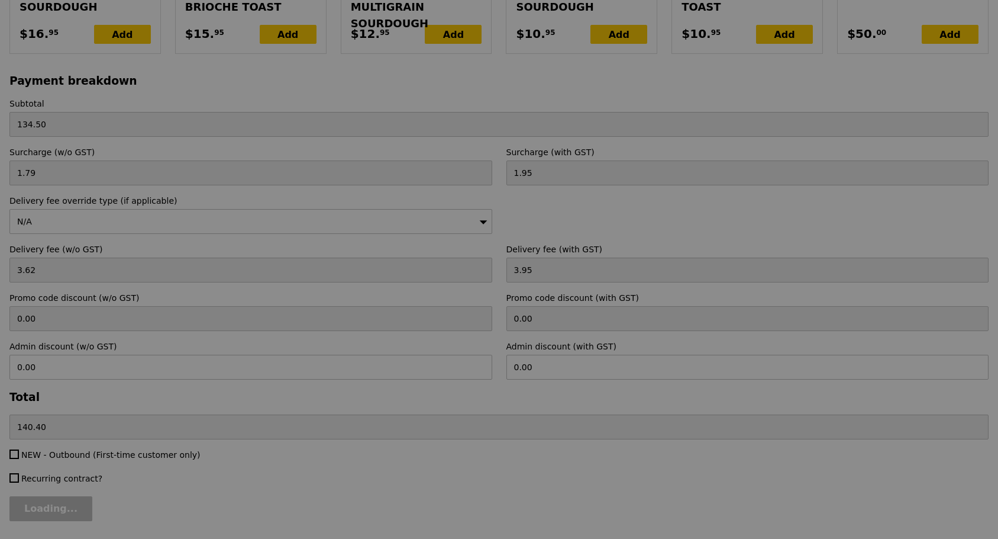
type input "Loading..."
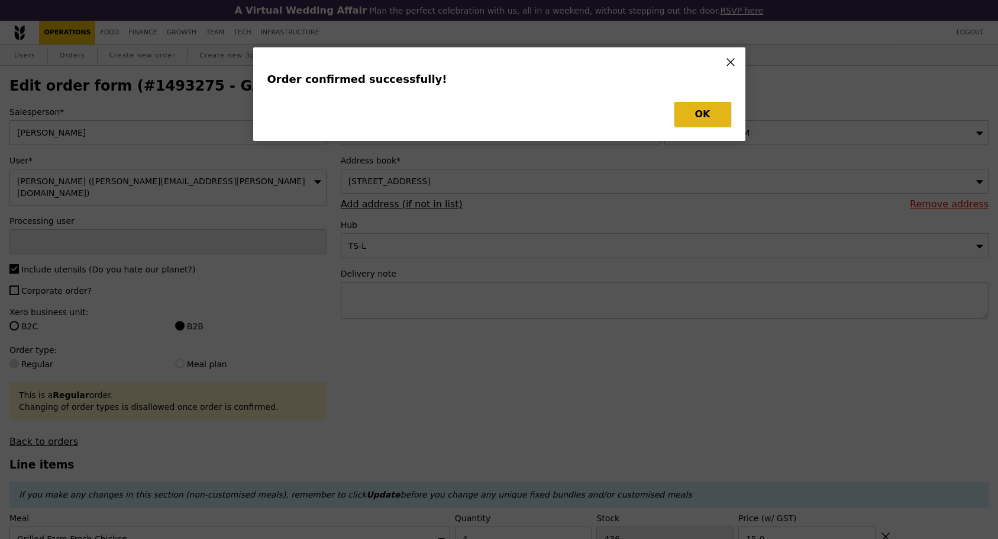
click at [711, 102] on button "OK" at bounding box center [703, 114] width 57 height 25
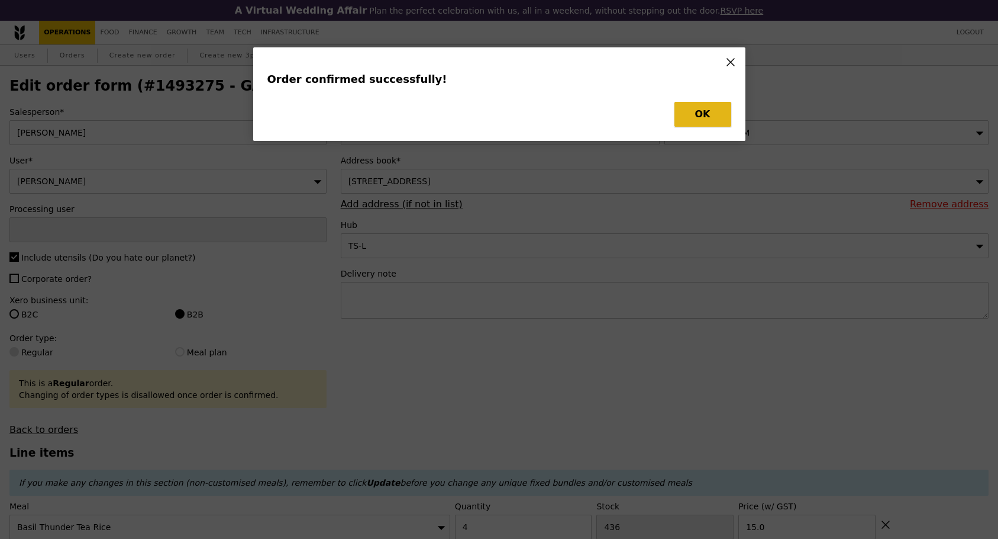
type input "[PERSON_NAME]"
type input "Loading..."
type input "2"
type input "468"
type input "14.00"
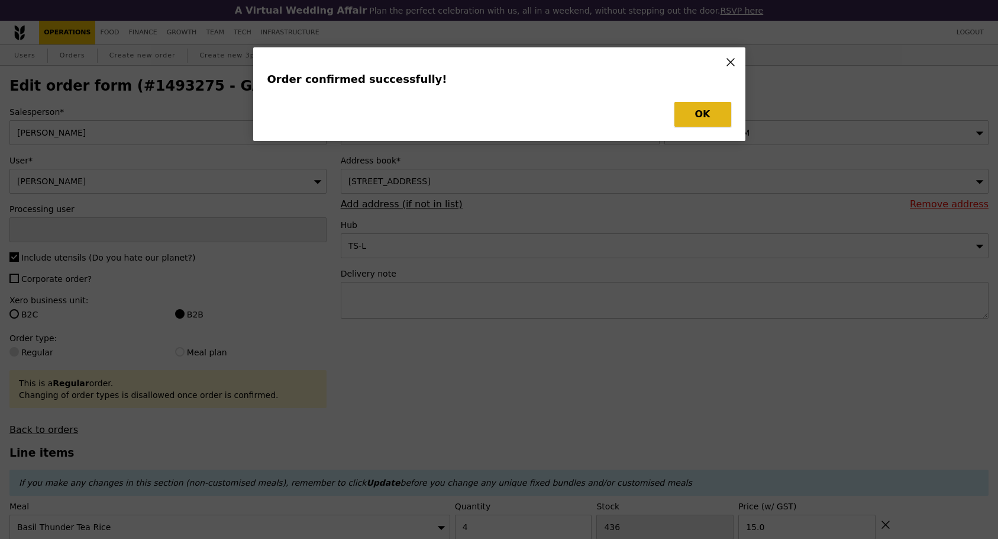
type input "15.50"
type input "4"
type input "436"
type input "15.00"
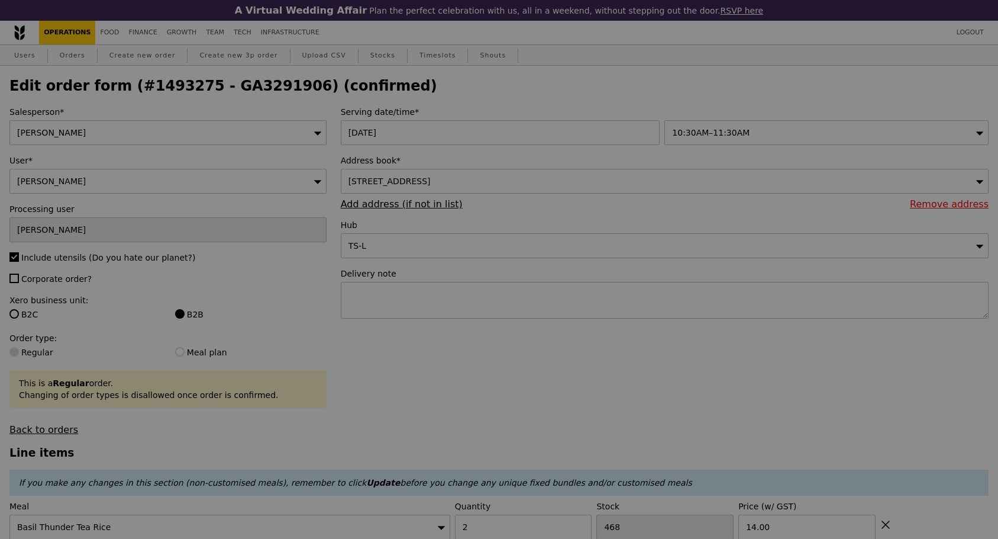
type input "464"
type input "492"
type input "430"
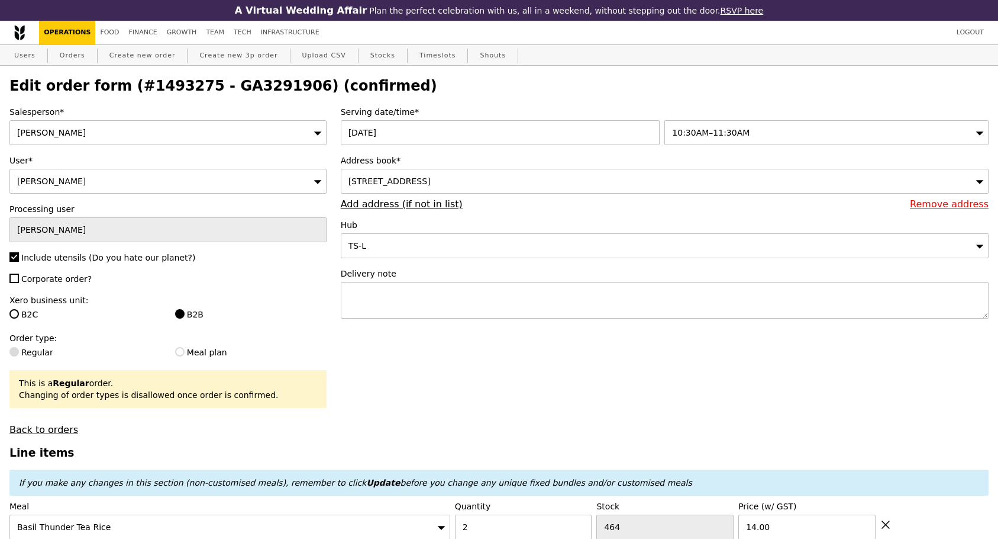
type input "Update"
drag, startPoint x: 199, startPoint y: 91, endPoint x: 275, endPoint y: 95, distance: 75.2
click at [275, 94] on h2 "Edit order form (#1493275 - GA3291906) (confirmed)" at bounding box center [499, 86] width 980 height 17
copy h2 "GA3291906"
click at [72, 58] on link "Orders" at bounding box center [72, 55] width 35 height 21
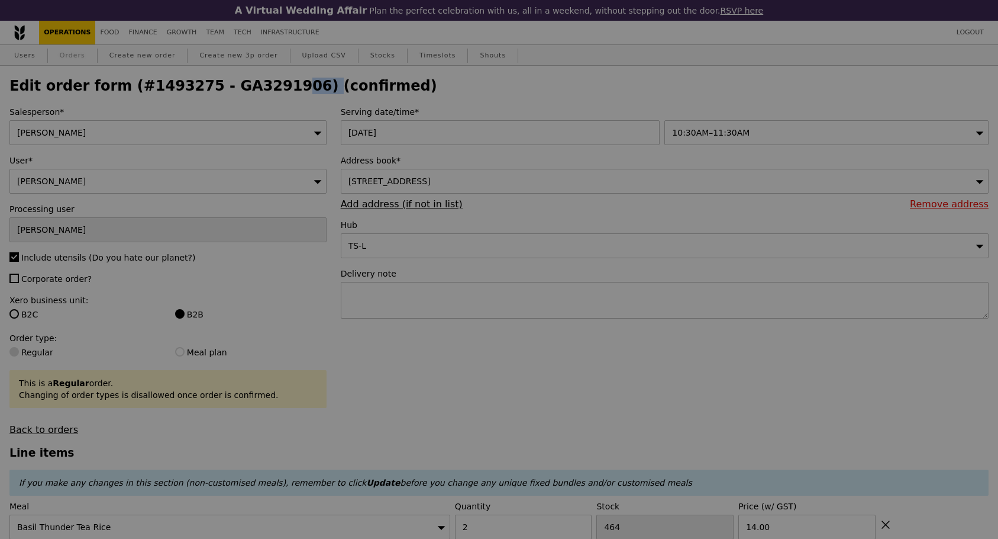
select select "100"
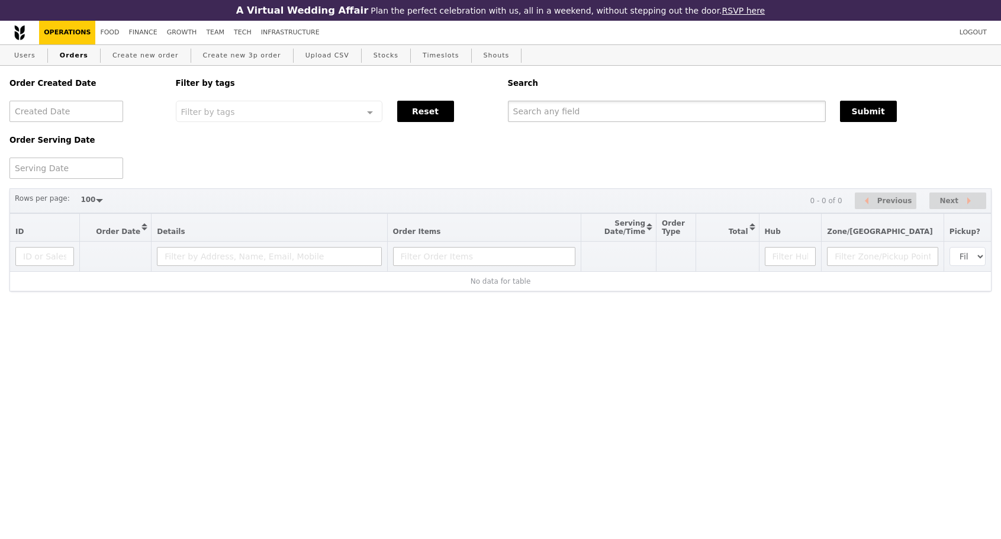
click at [537, 117] on input "text" at bounding box center [667, 111] width 318 height 21
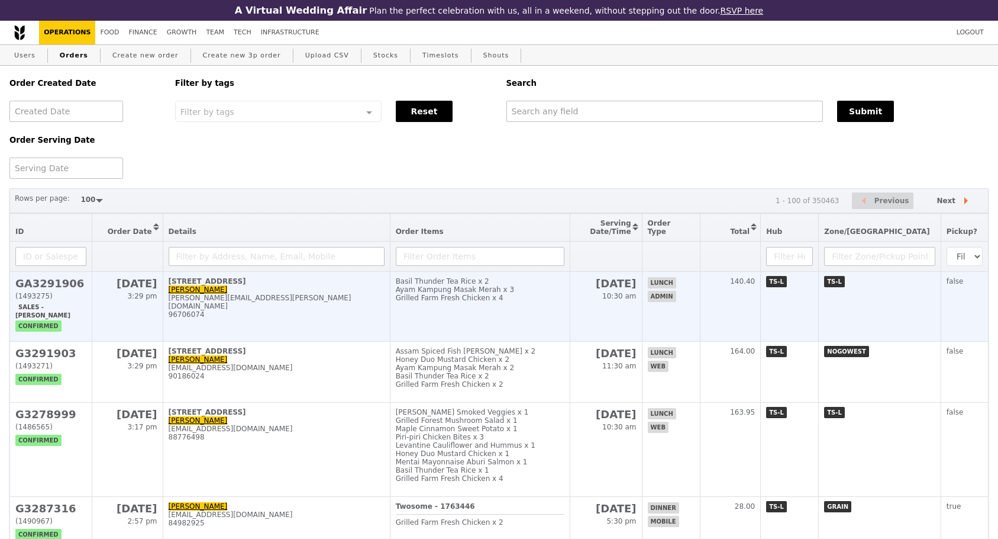
click at [58, 289] on h2 "GA3291906" at bounding box center [50, 283] width 71 height 12
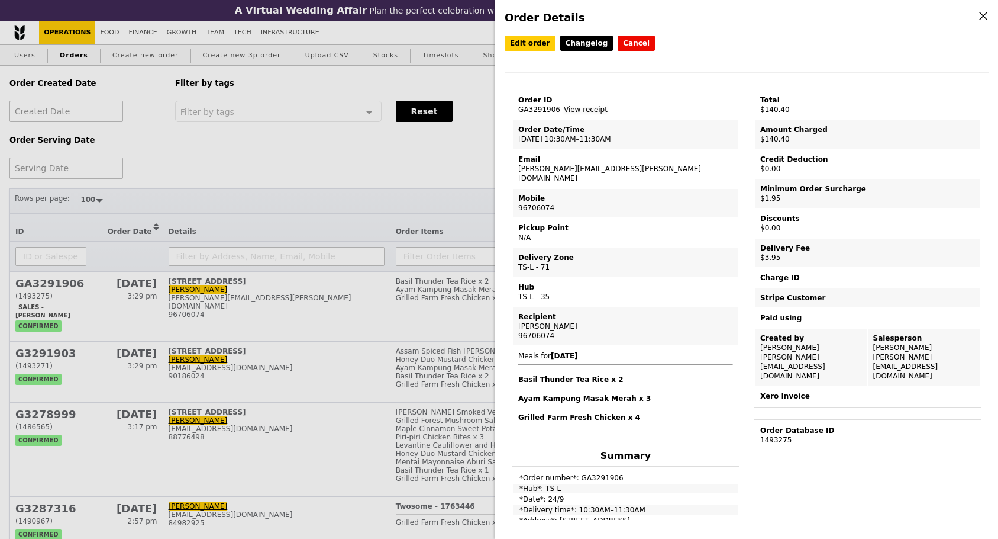
click at [586, 109] on link "View receipt" at bounding box center [586, 109] width 44 height 8
drag, startPoint x: 518, startPoint y: 111, endPoint x: 554, endPoint y: 112, distance: 35.5
click at [554, 112] on td "Order ID GA3291906 – View receipt" at bounding box center [626, 105] width 224 height 28
copy td "GA3291906"
click at [978, 15] on icon at bounding box center [983, 16] width 11 height 11
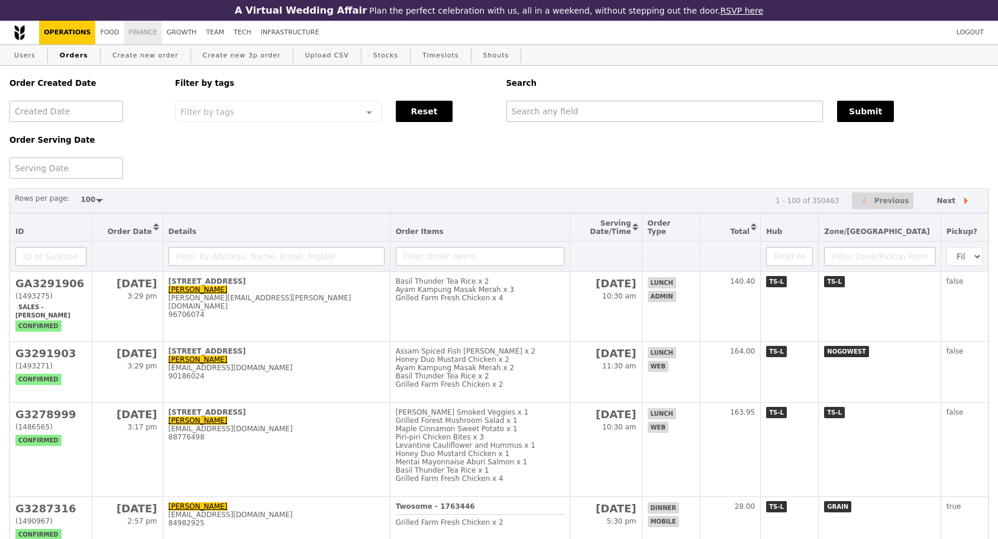
click at [138, 34] on link "Finance" at bounding box center [143, 33] width 38 height 24
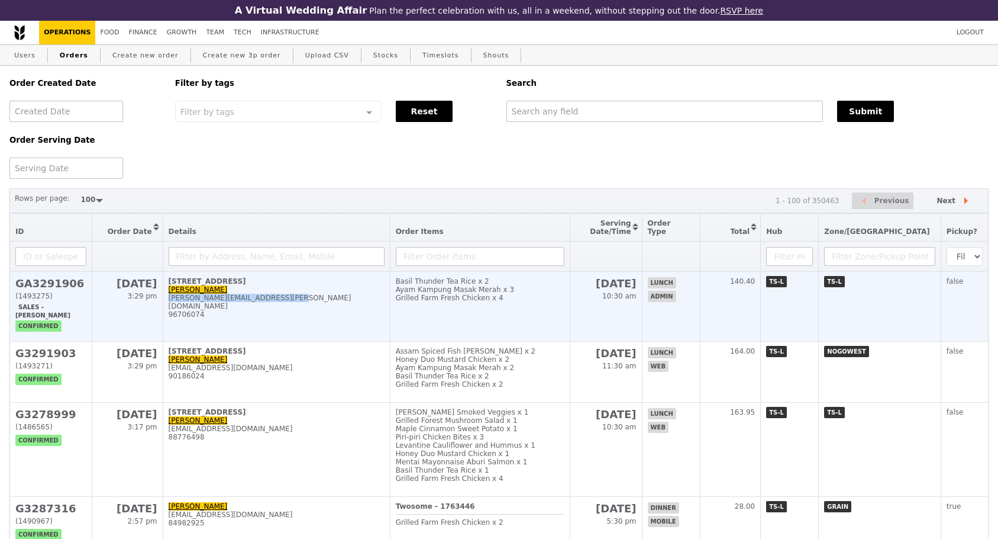
drag, startPoint x: 252, startPoint y: 309, endPoint x: 163, endPoint y: 310, distance: 89.4
click at [169, 310] on div "[PERSON_NAME][EMAIL_ADDRESS][PERSON_NAME][DOMAIN_NAME]" at bounding box center [277, 302] width 216 height 17
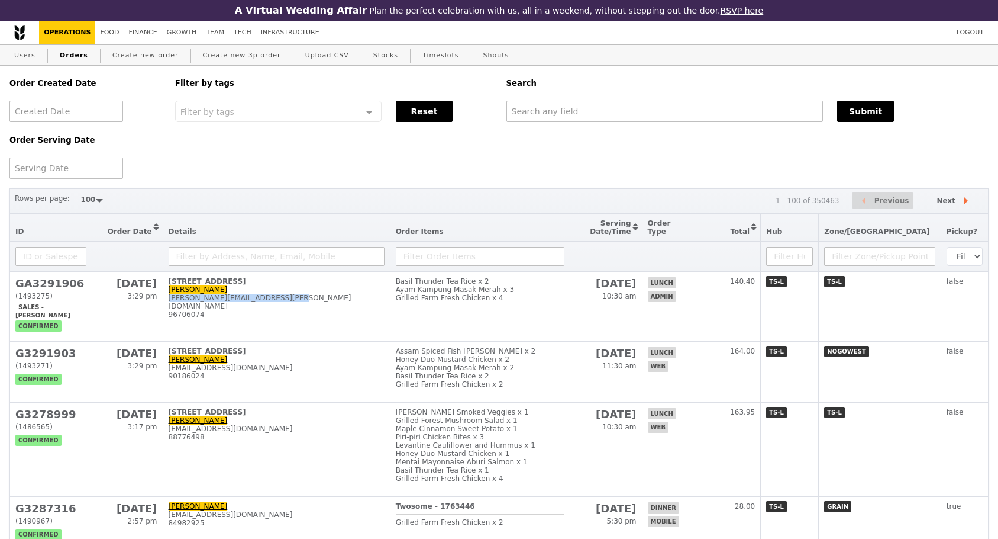
copy div "[PERSON_NAME][EMAIL_ADDRESS][PERSON_NAME][DOMAIN_NAME]"
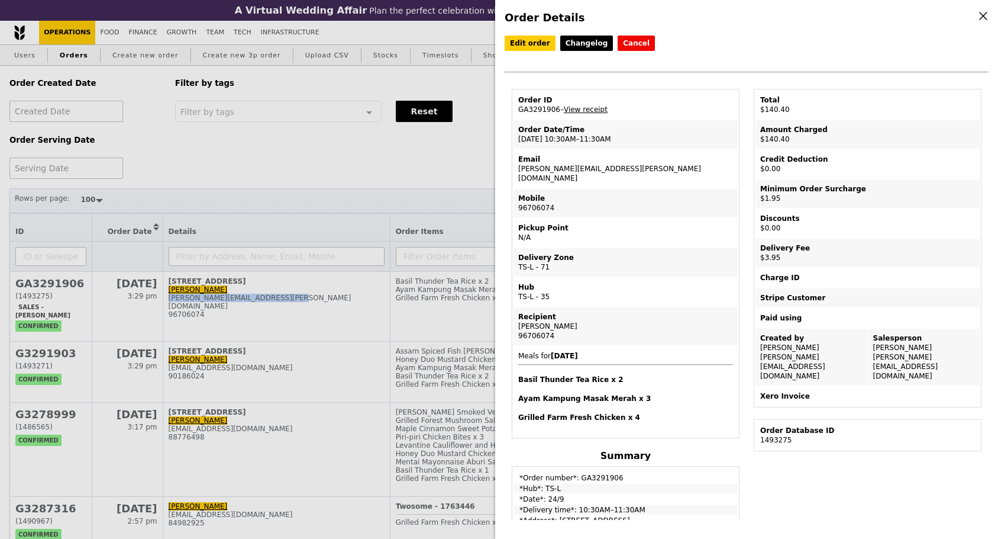
drag, startPoint x: 591, startPoint y: 321, endPoint x: 547, endPoint y: 321, distance: 43.2
click at [547, 321] on div "[PERSON_NAME]" at bounding box center [625, 325] width 215 height 9
copy div "Cuylenburg"
drag, startPoint x: 547, startPoint y: 328, endPoint x: 515, endPoint y: 333, distance: 32.8
click at [515, 333] on td "Recipient [PERSON_NAME] 96706074" at bounding box center [626, 326] width 224 height 38
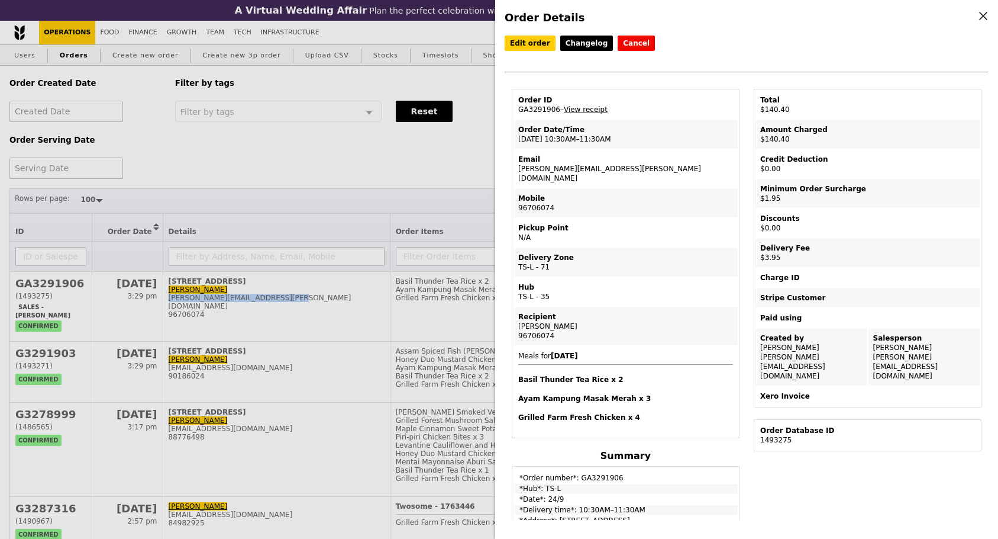
copy div "96706074"
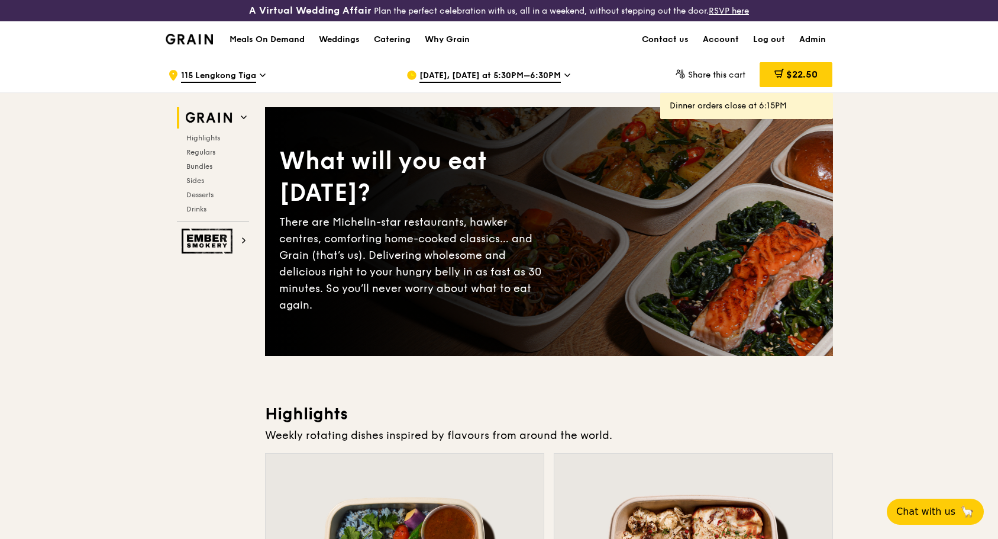
click at [420, 69] on div "Sep 23, Today at 5:30PM–6:30PM" at bounding box center [517, 75] width 220 height 36
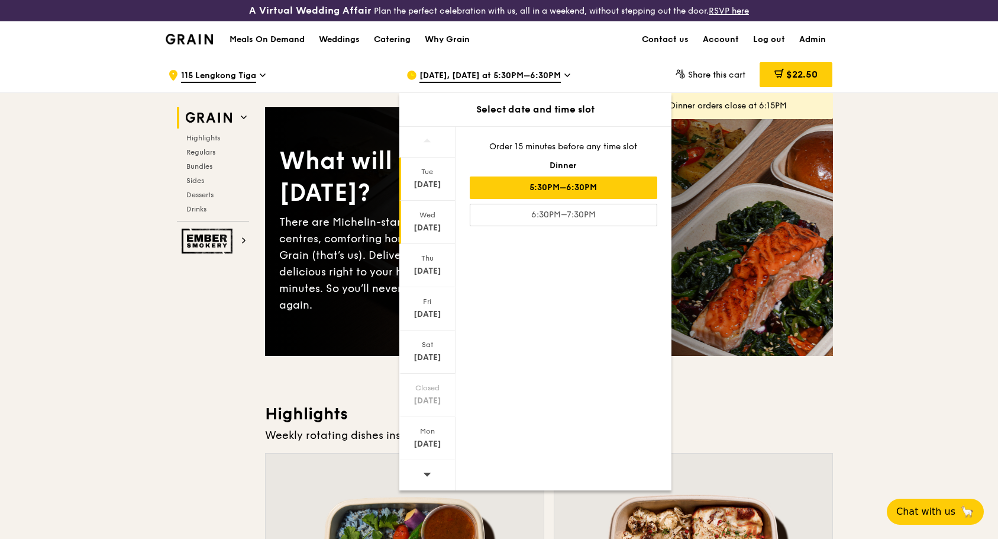
click at [445, 215] on div "Wed" at bounding box center [427, 214] width 53 height 9
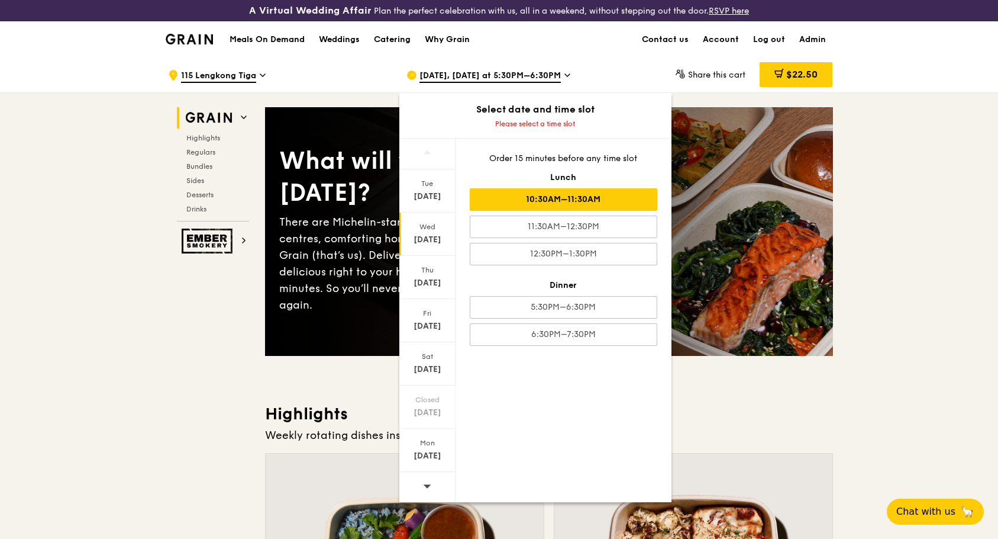
click at [526, 205] on div "10:30AM–11:30AM" at bounding box center [564, 199] width 188 height 22
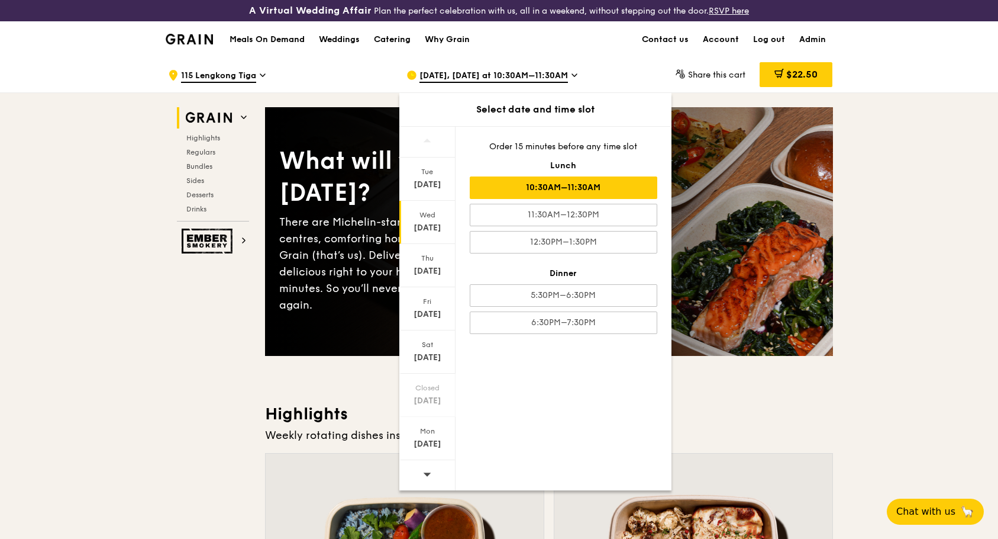
click at [742, 410] on h3 "Highlights" at bounding box center [549, 413] width 568 height 21
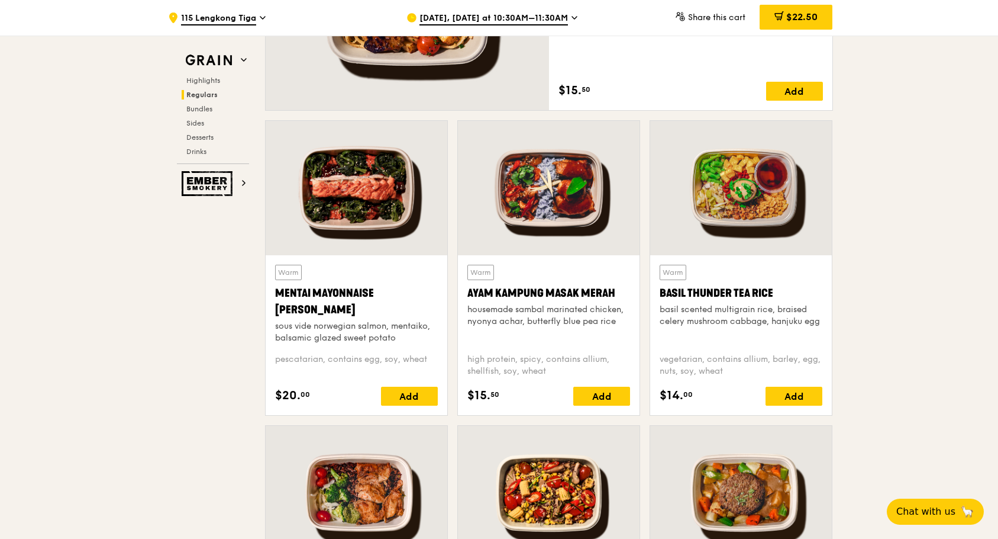
scroll to position [1125, 0]
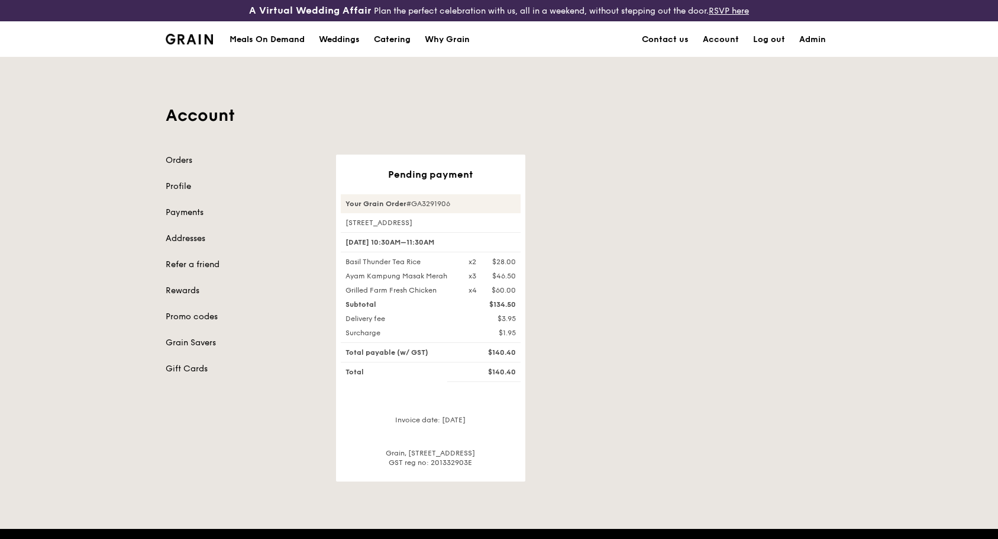
drag, startPoint x: 402, startPoint y: 178, endPoint x: 627, endPoint y: 140, distance: 228.6
click at [627, 140] on div "Account Orders Profile Payments Addresses Refer a friend Rewards Promo codes Gr…" at bounding box center [500, 269] width 682 height 424
